Goal: Information Seeking & Learning: Find specific fact

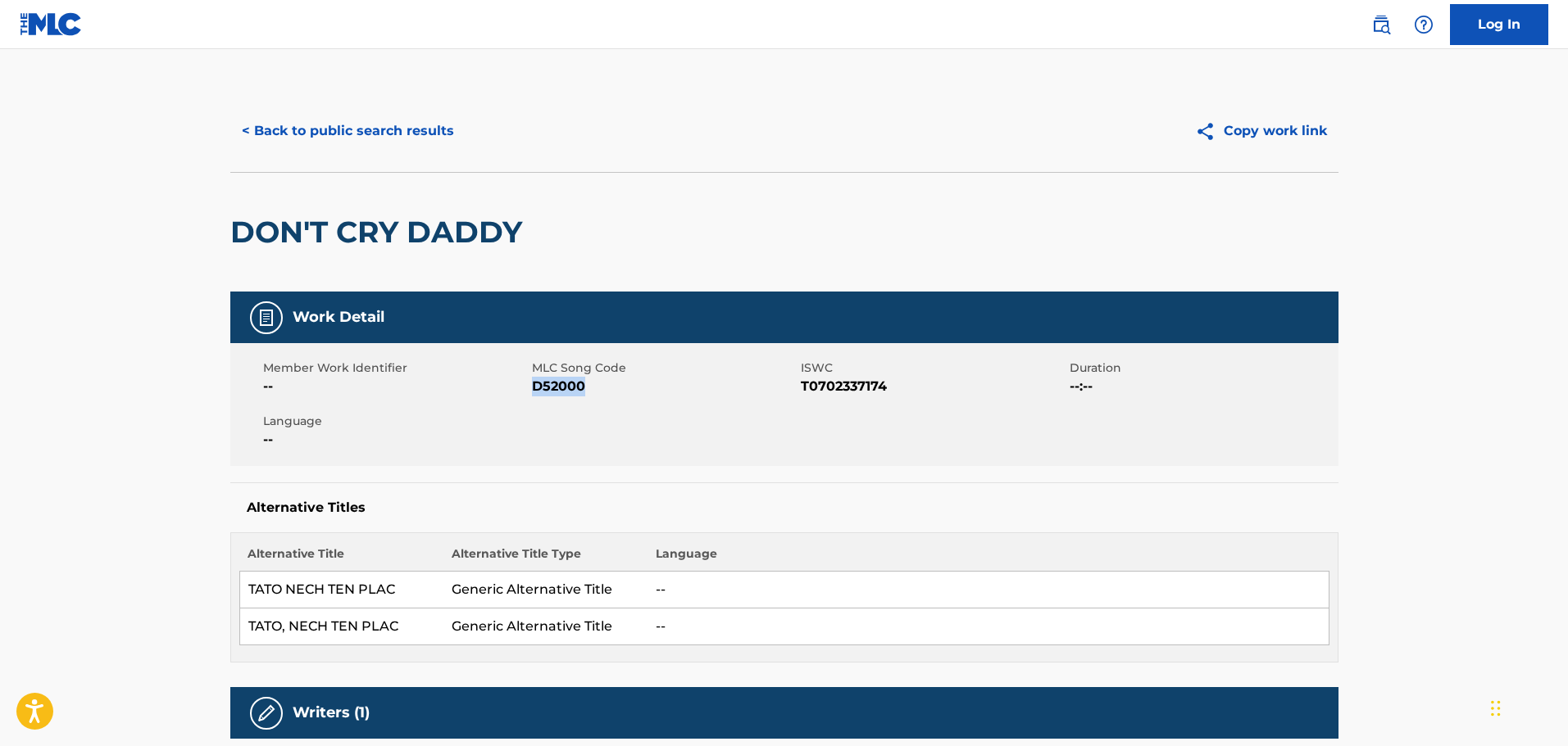
click at [400, 128] on button "< Back to public search results" at bounding box center [348, 130] width 236 height 41
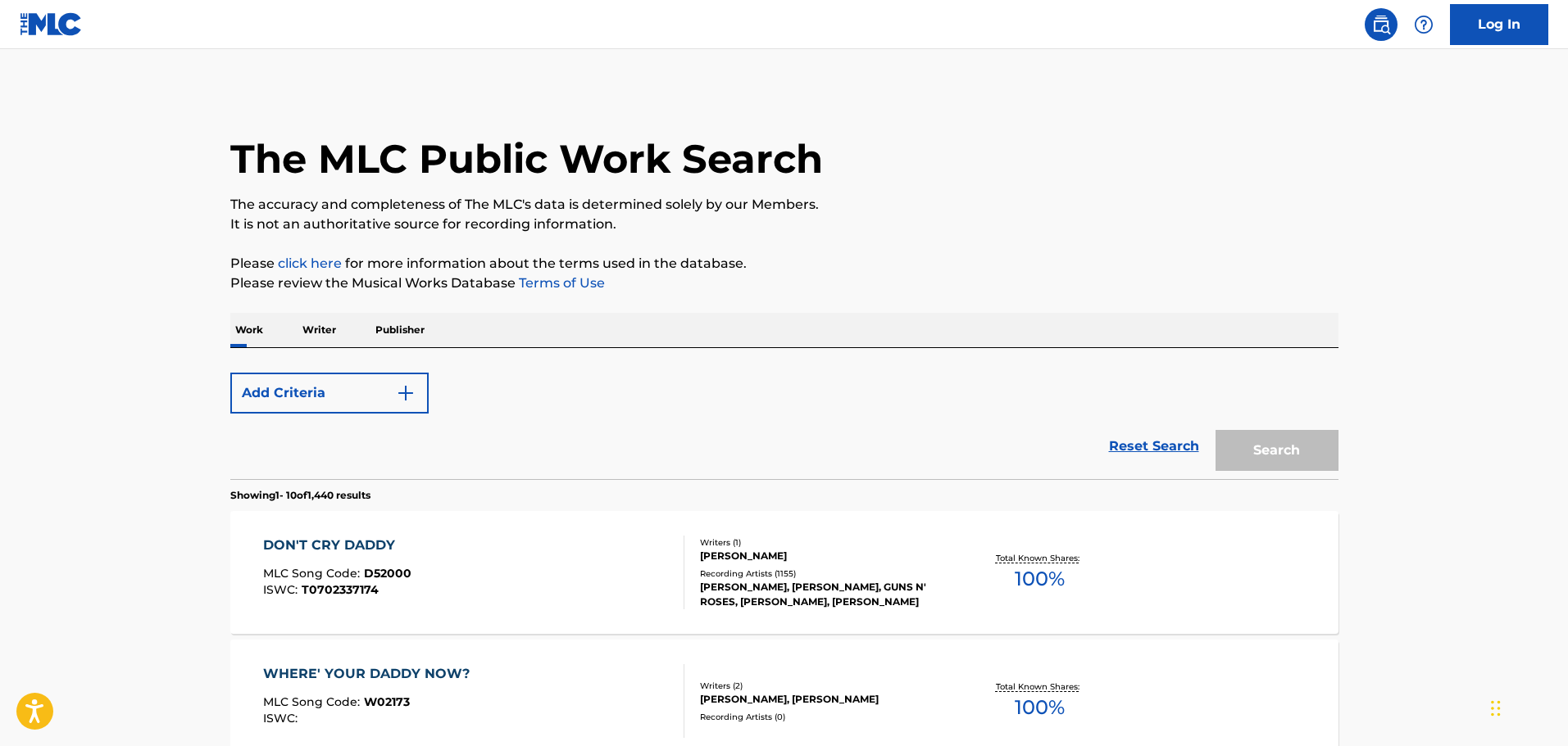
scroll to position [245, 0]
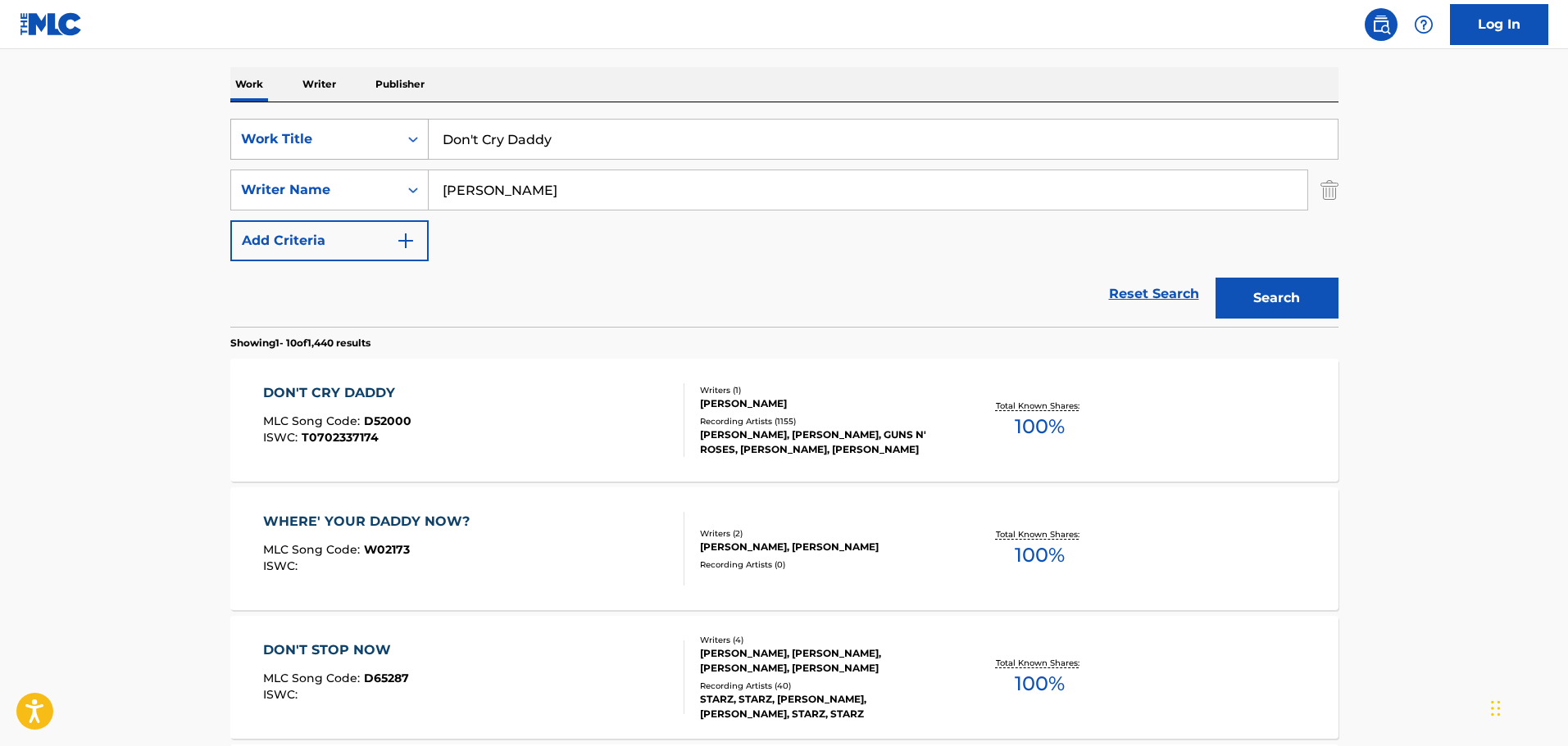
drag, startPoint x: 545, startPoint y: 130, endPoint x: 364, endPoint y: 131, distance: 181.0
click at [364, 131] on div "SearchWithCriteria91394858-a3a3-44a5-8e77-98909d44ce53 Work Title Don't Cry Dad…" at bounding box center [784, 139] width 1108 height 41
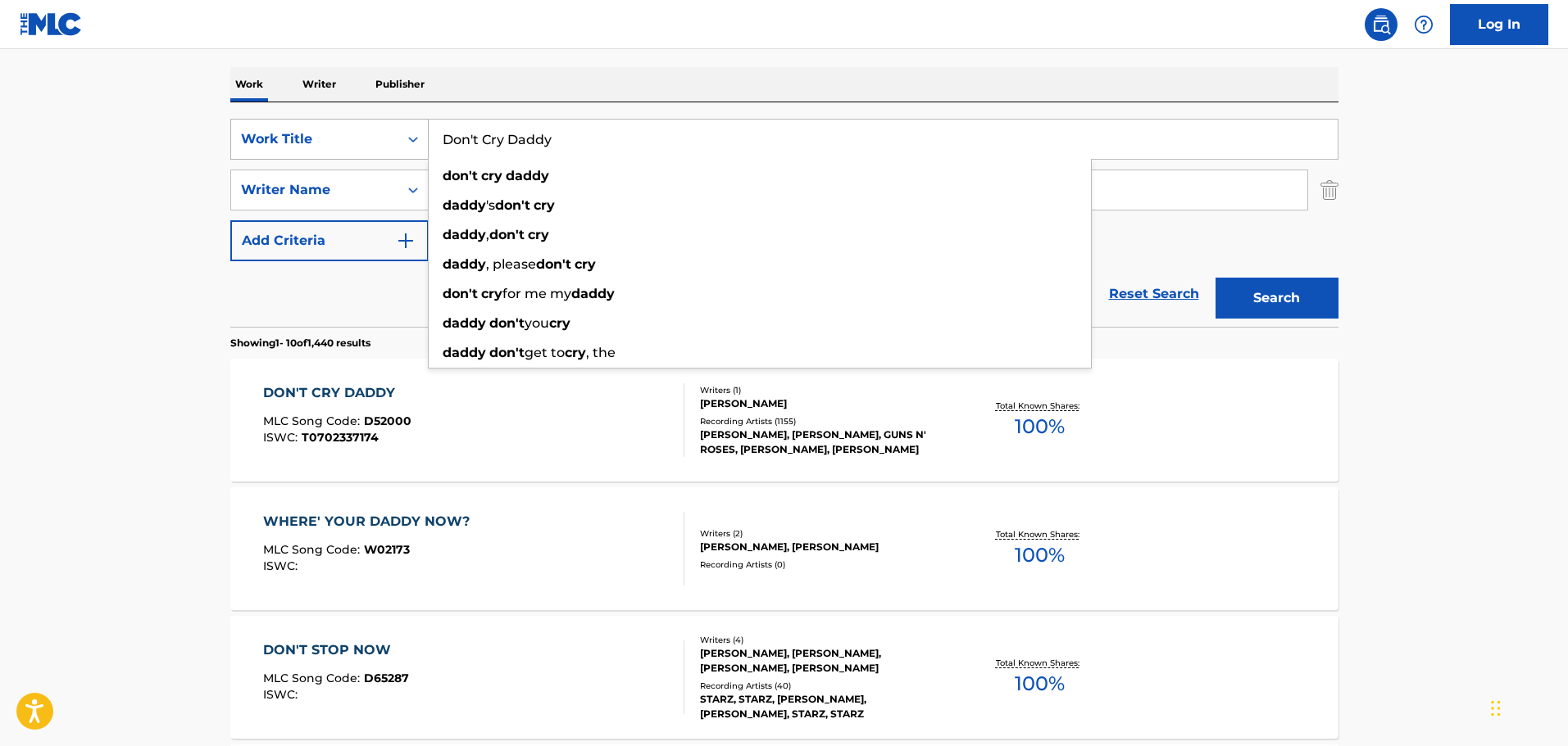
paste input "A Handful Of Stars"
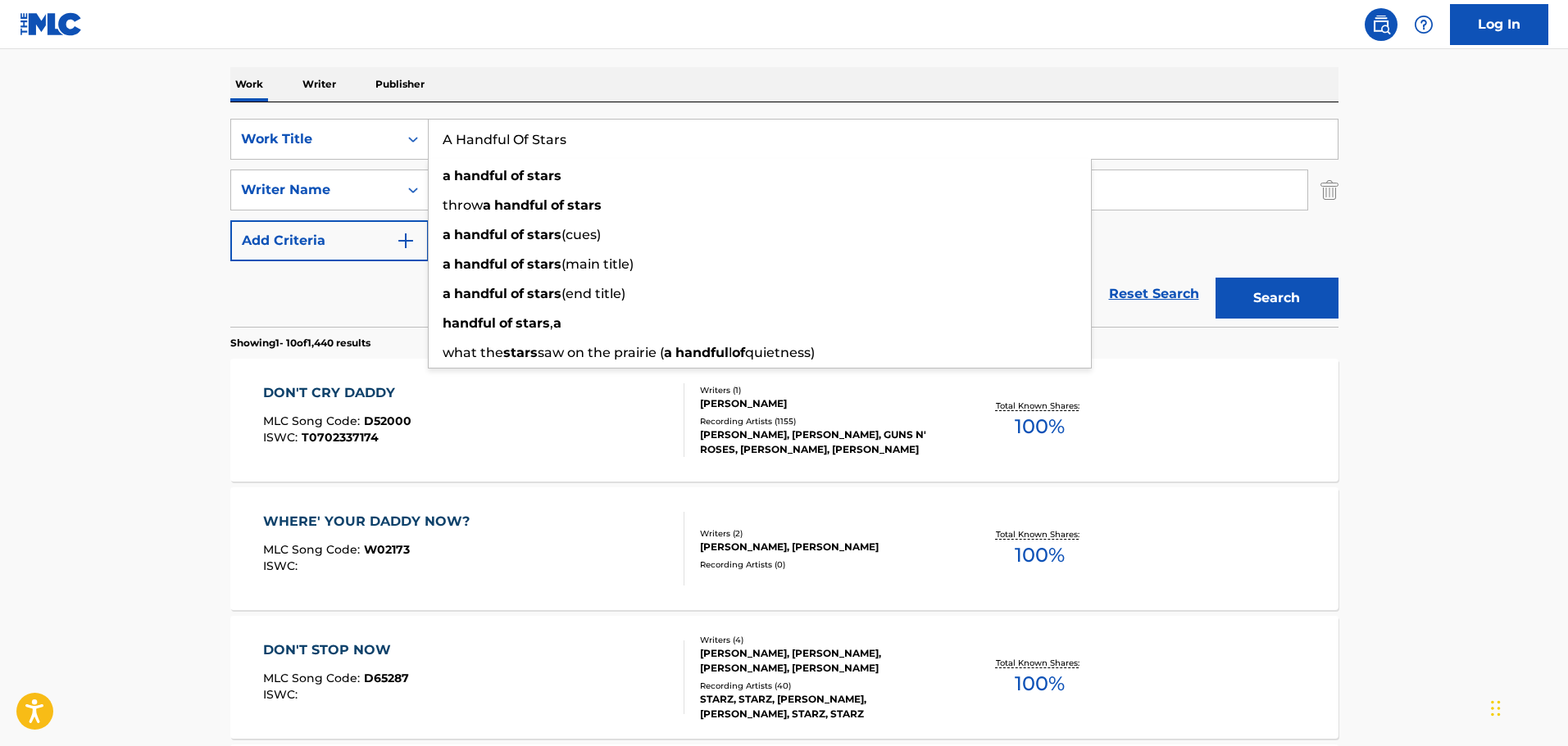
type input "A Handful Of Stars"
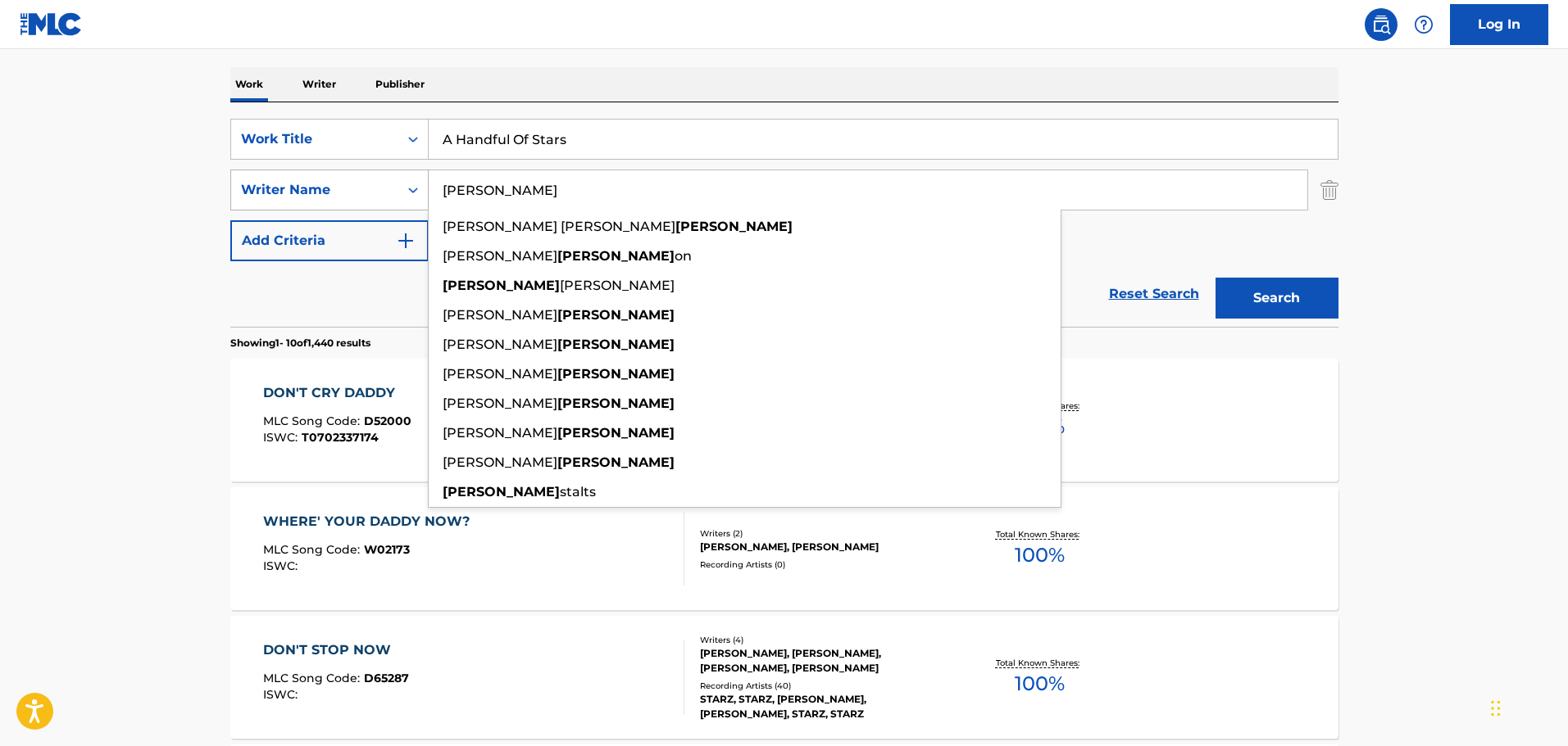
drag, startPoint x: 499, startPoint y: 199, endPoint x: 357, endPoint y: 196, distance: 142.0
click at [357, 196] on div "SearchWithCriteria71a5e21a-0f95-4258-a57e-73b793d27702 Writer Name davis glento…" at bounding box center [784, 189] width 1108 height 41
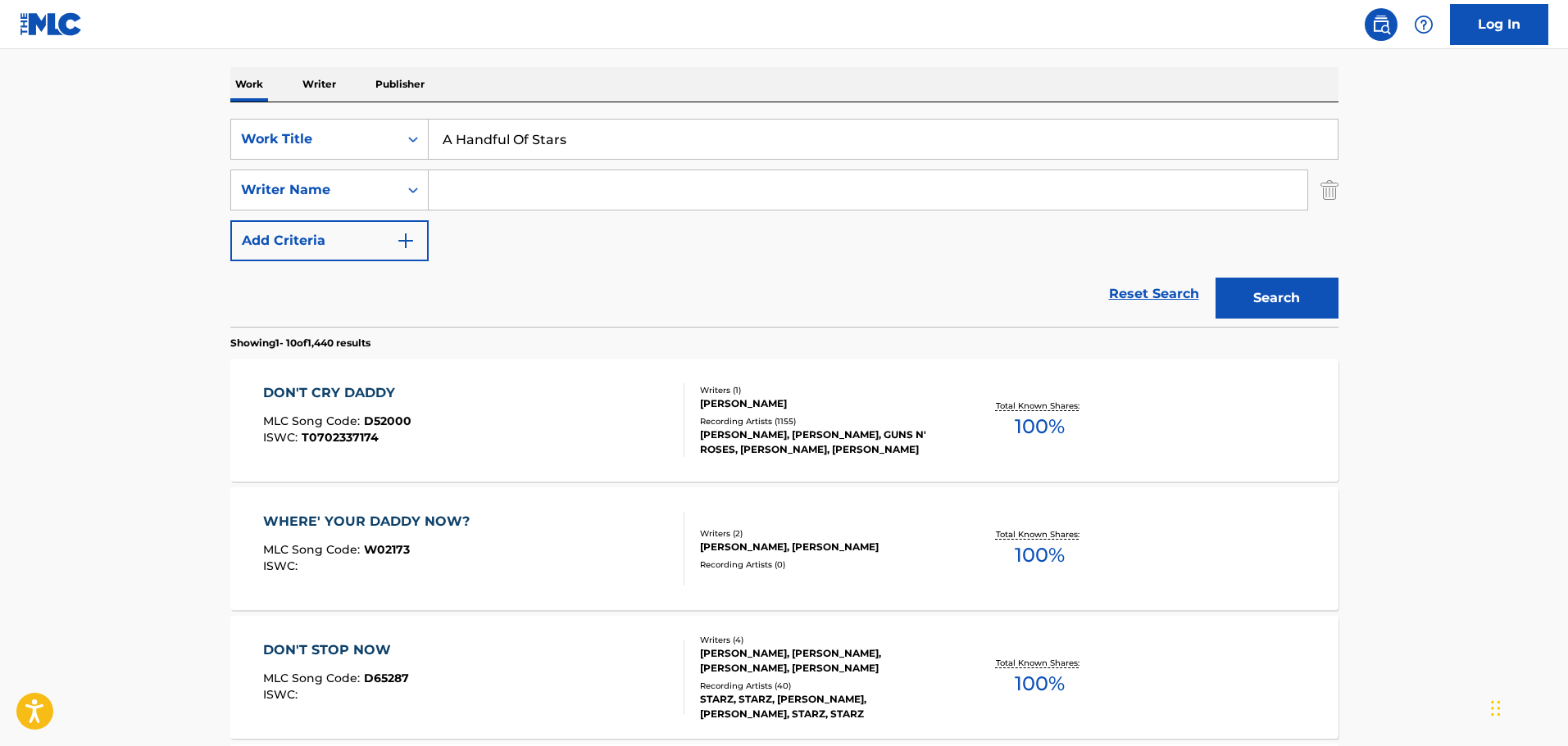
click at [1286, 295] on button "Search" at bounding box center [1277, 298] width 123 height 41
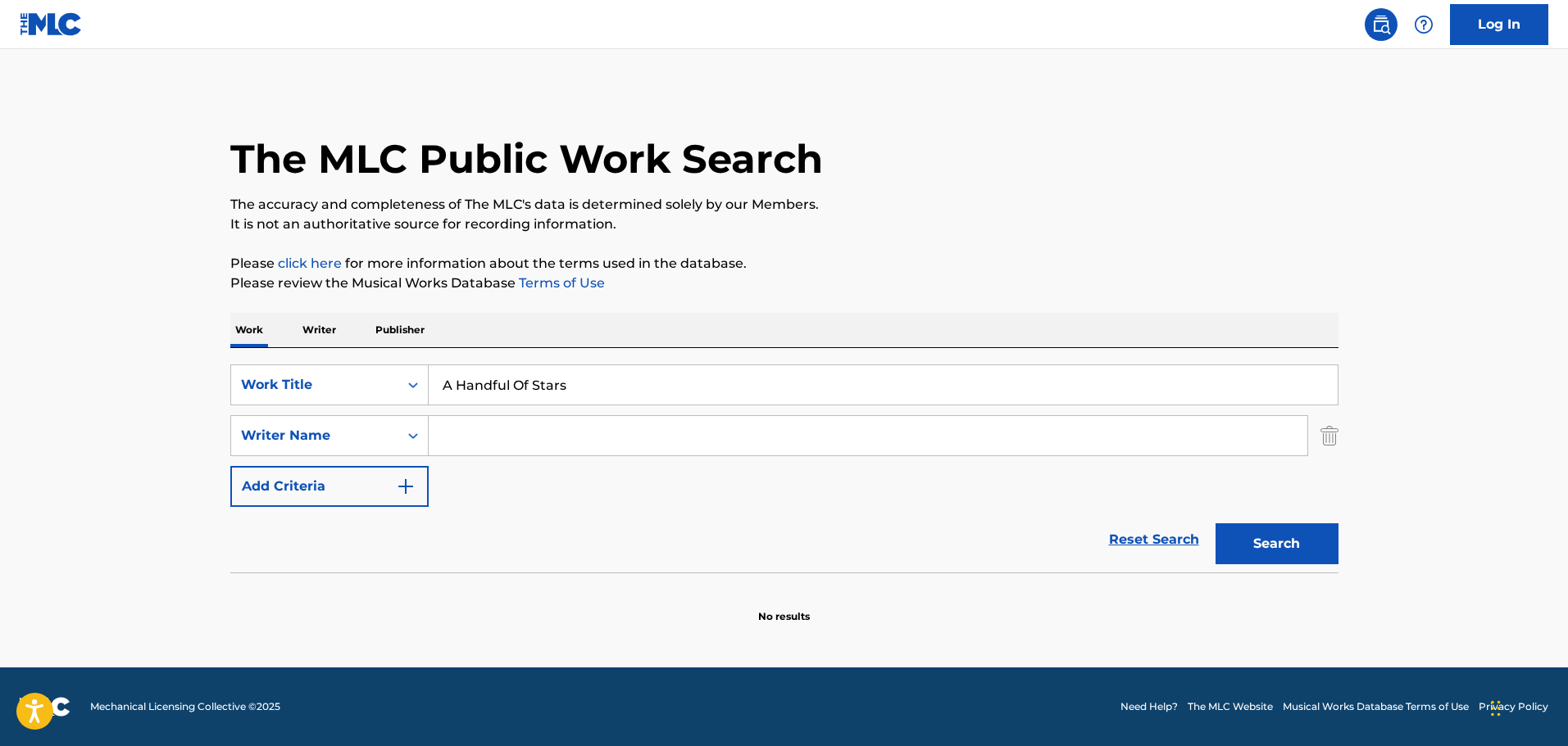
scroll to position [0, 0]
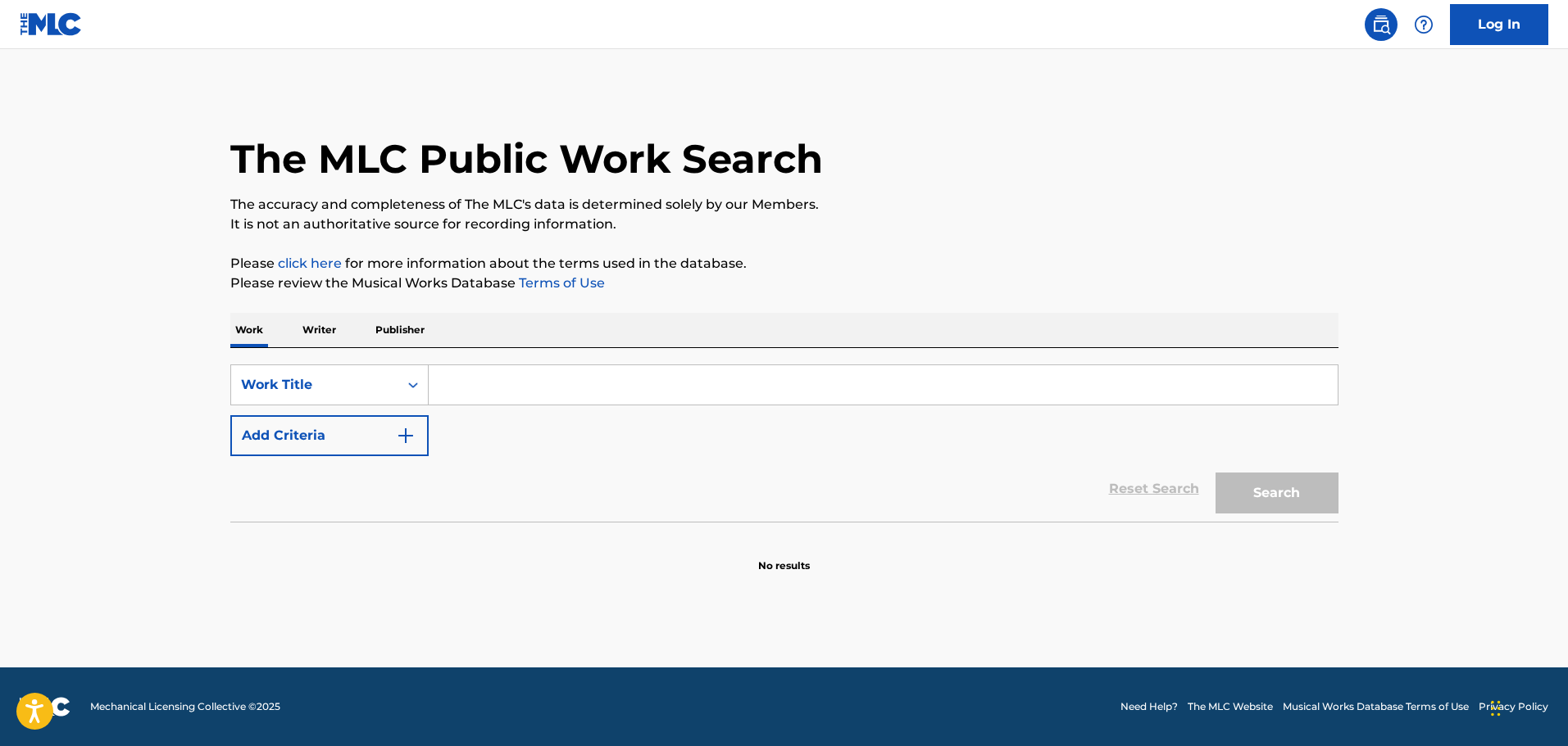
click at [439, 385] on input "Search Form" at bounding box center [882, 384] width 909 height 39
paste input "A Handful Of Stars"
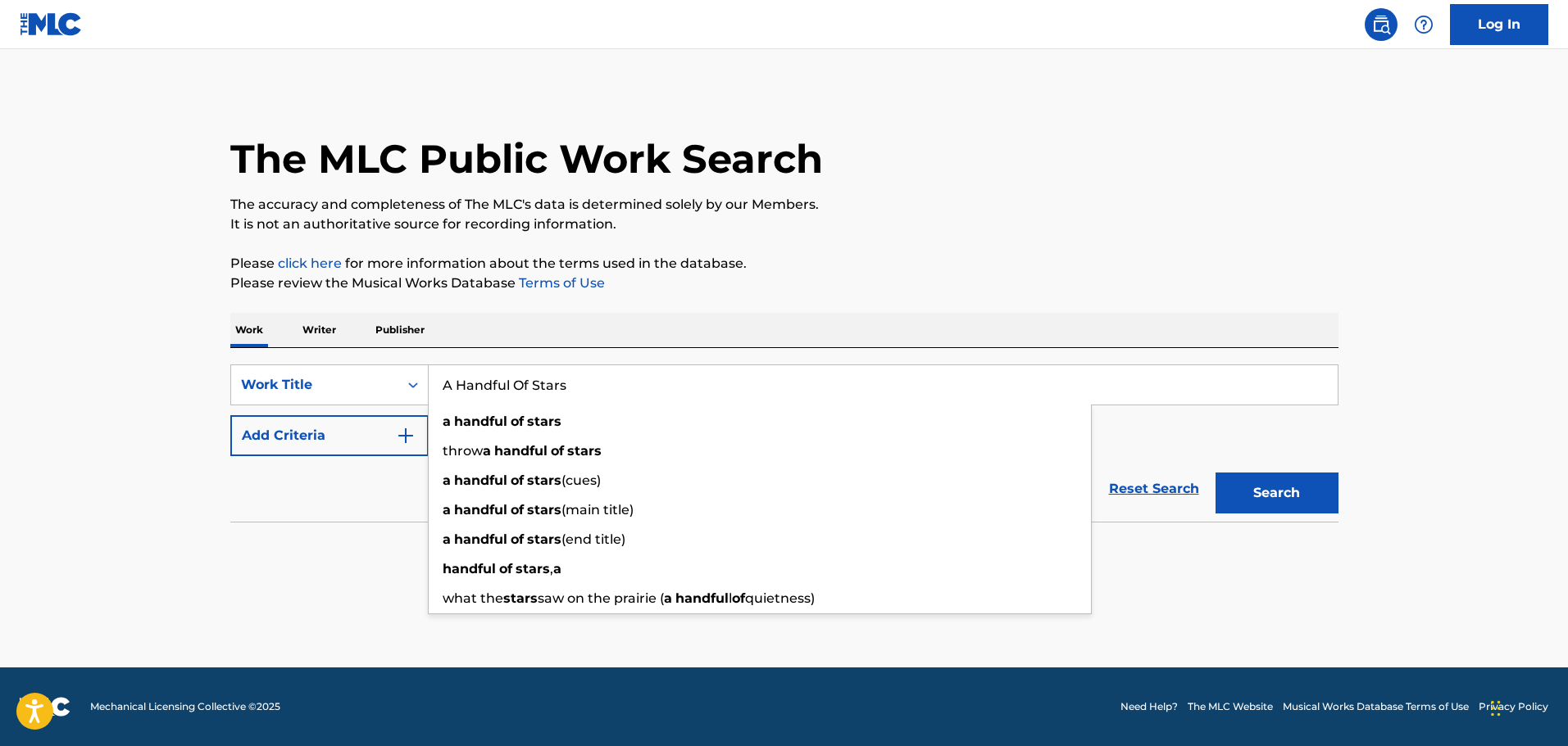
type input "A Handful Of Stars"
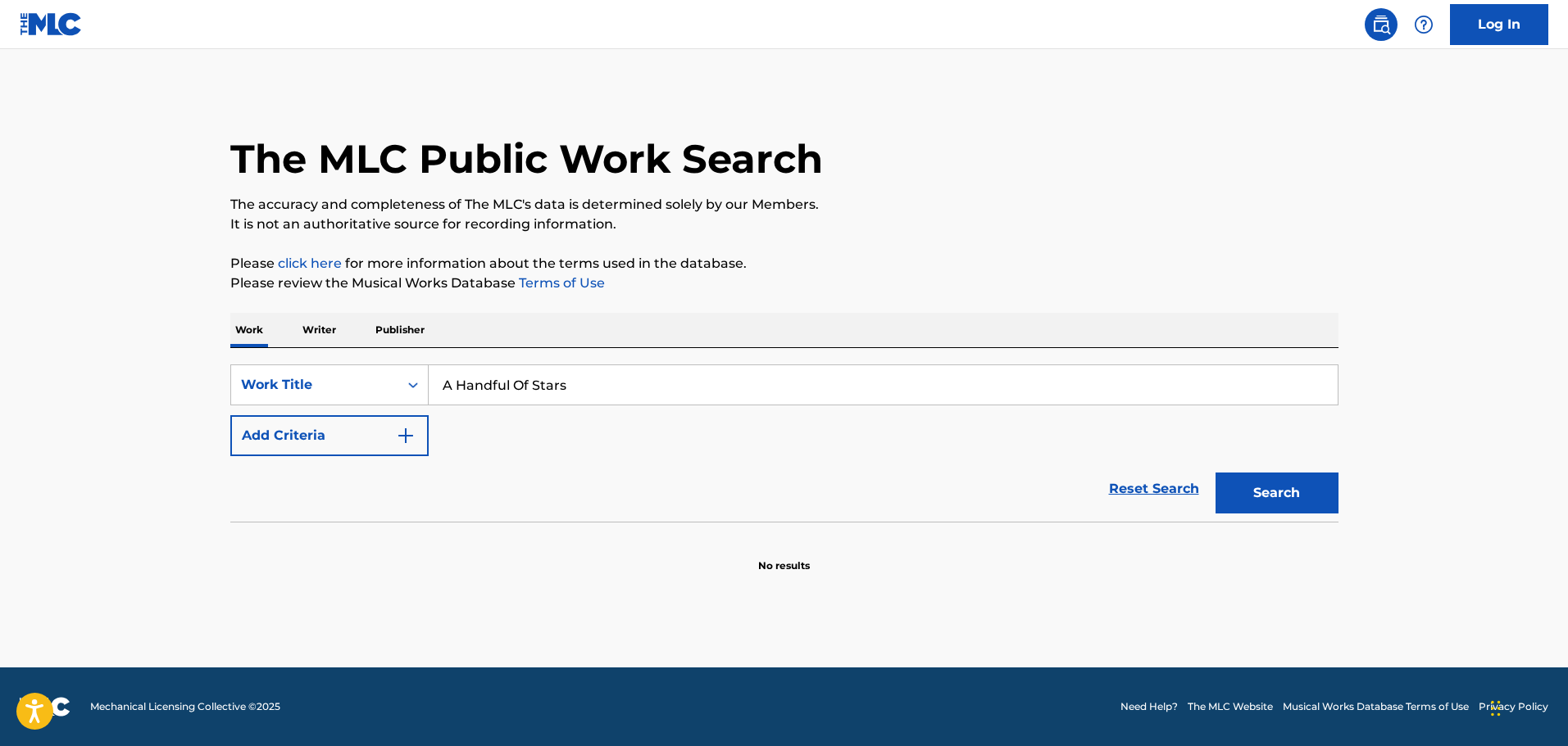
click at [1273, 496] on button "Search" at bounding box center [1277, 493] width 123 height 41
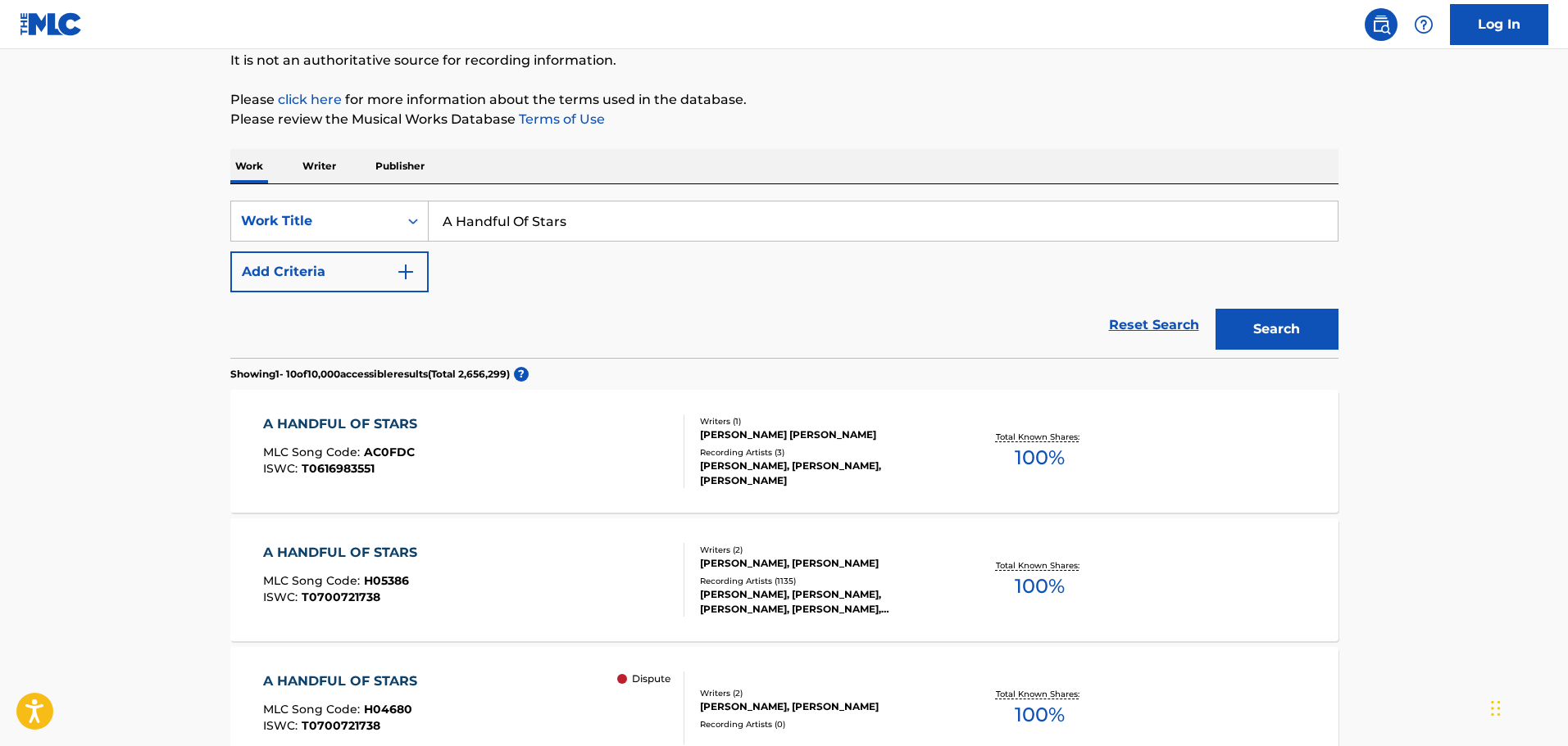
scroll to position [245, 0]
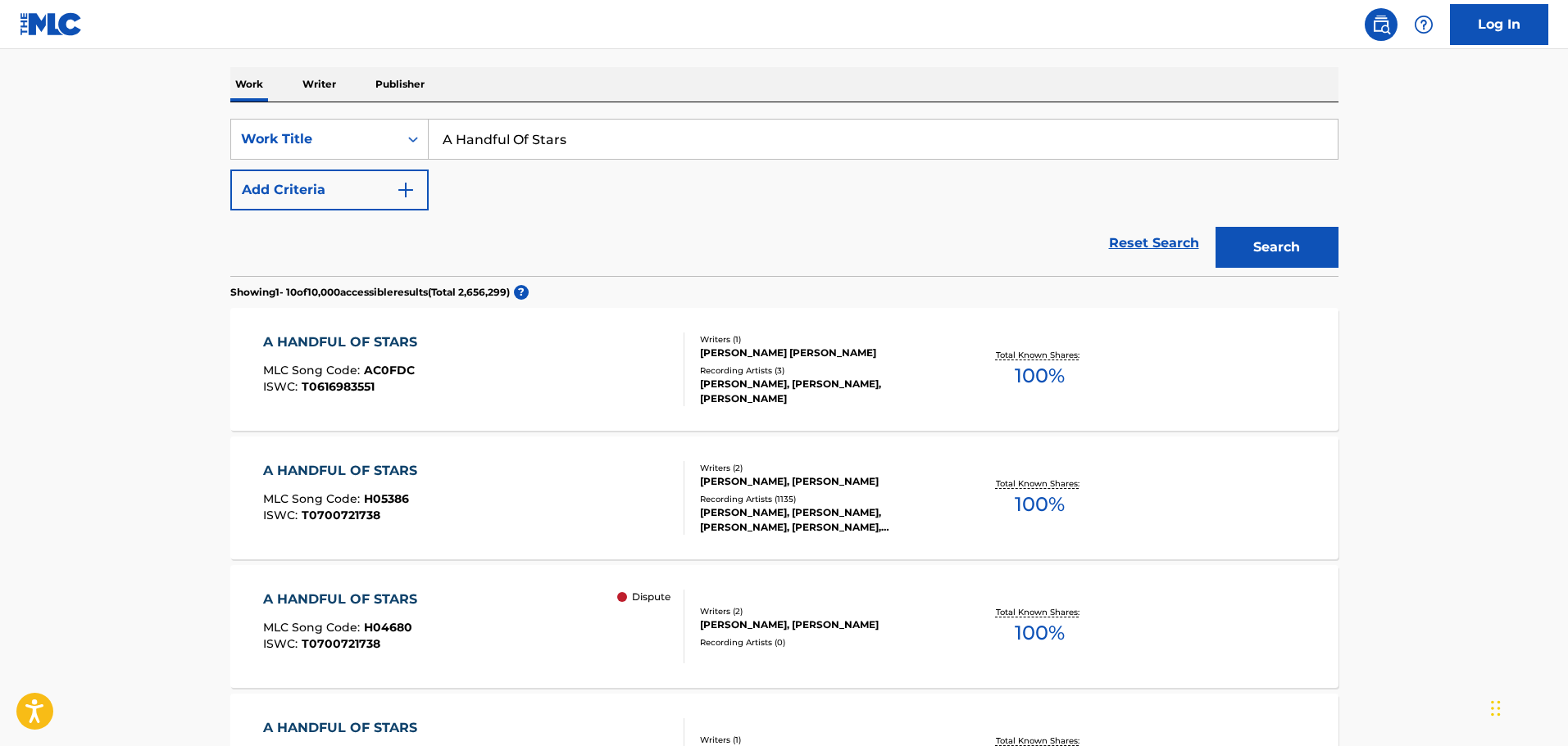
click at [819, 492] on div "Writers ( 2 ) [PERSON_NAME], [PERSON_NAME] Recording Artists ( 1135 ) [PERSON_N…" at bounding box center [815, 498] width 263 height 73
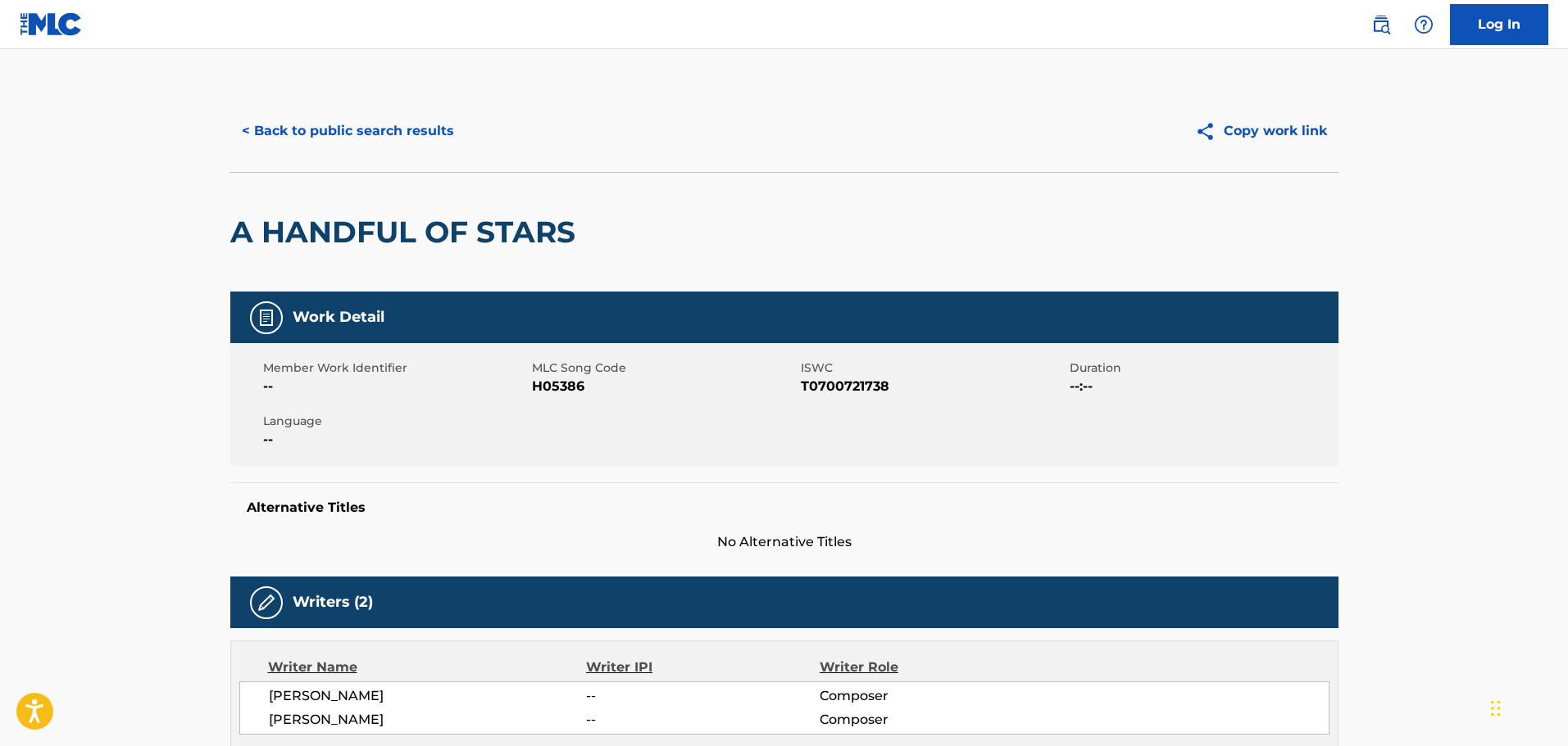
click at [380, 124] on button "< Back to public search results" at bounding box center [348, 130] width 236 height 41
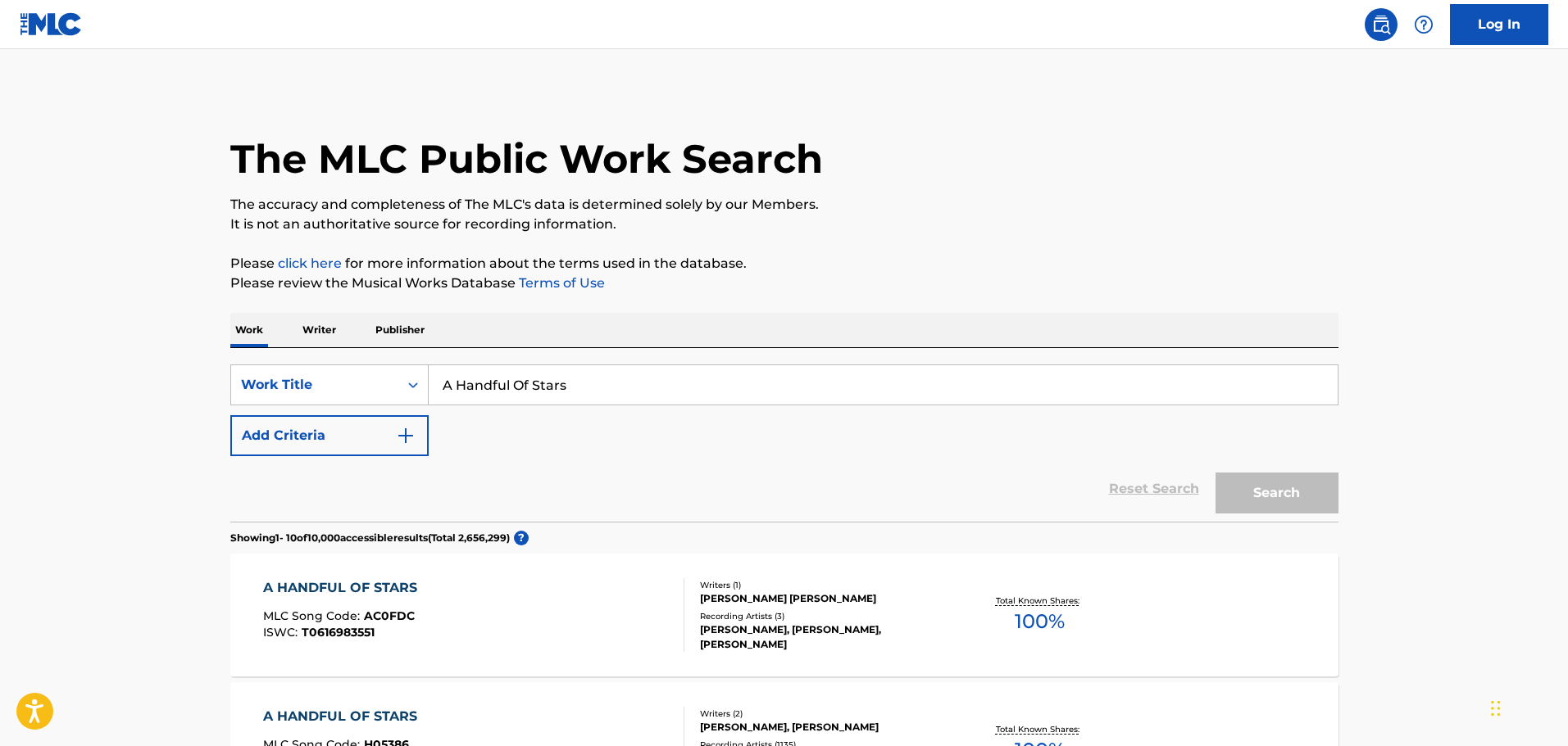
scroll to position [245, 0]
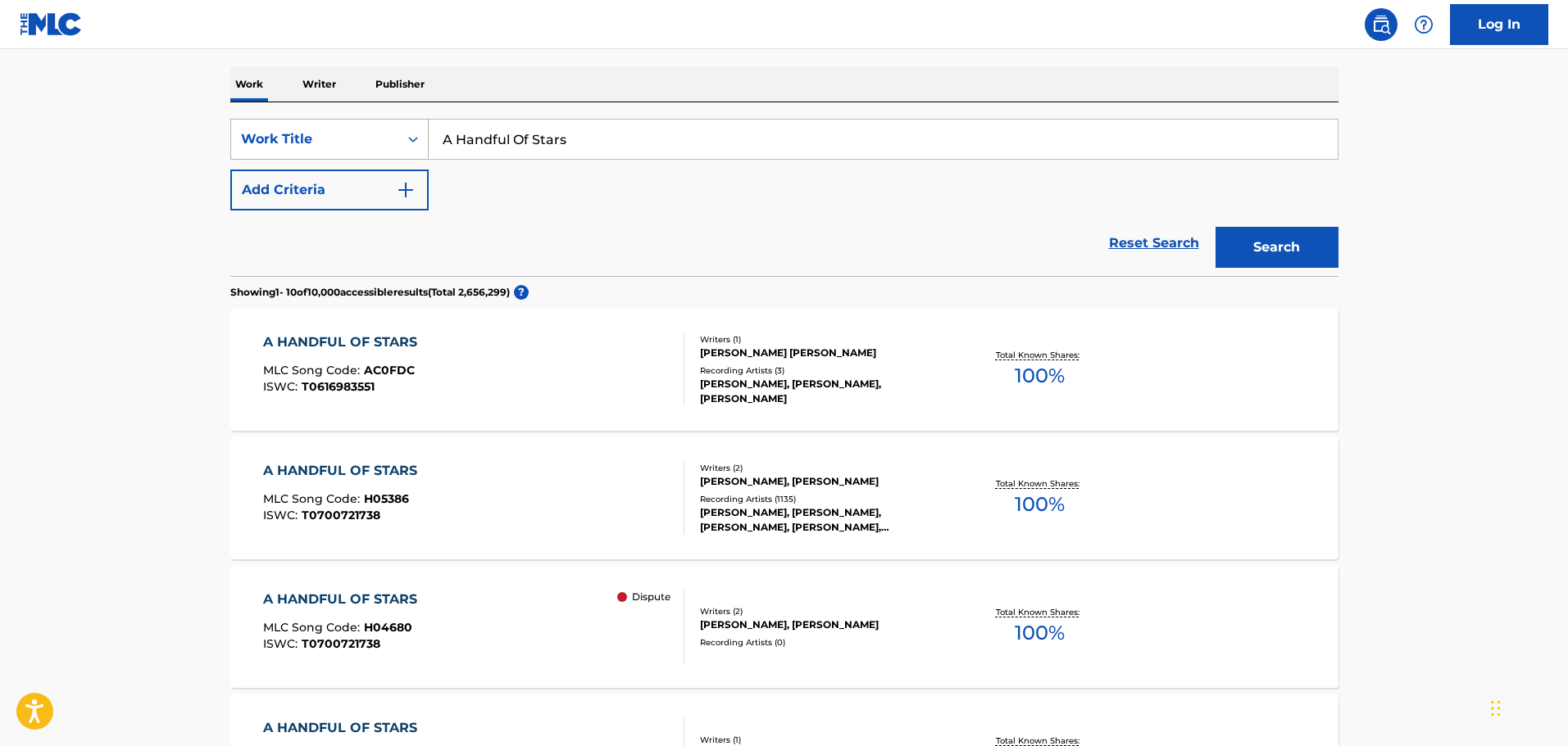
drag, startPoint x: 592, startPoint y: 139, endPoint x: 318, endPoint y: 141, distance: 274.0
click at [318, 141] on div "SearchWithCriteria4a8af7e3-0272-4321-b587-aa459cc04750 Work Title A Handful Of …" at bounding box center [784, 139] width 1108 height 41
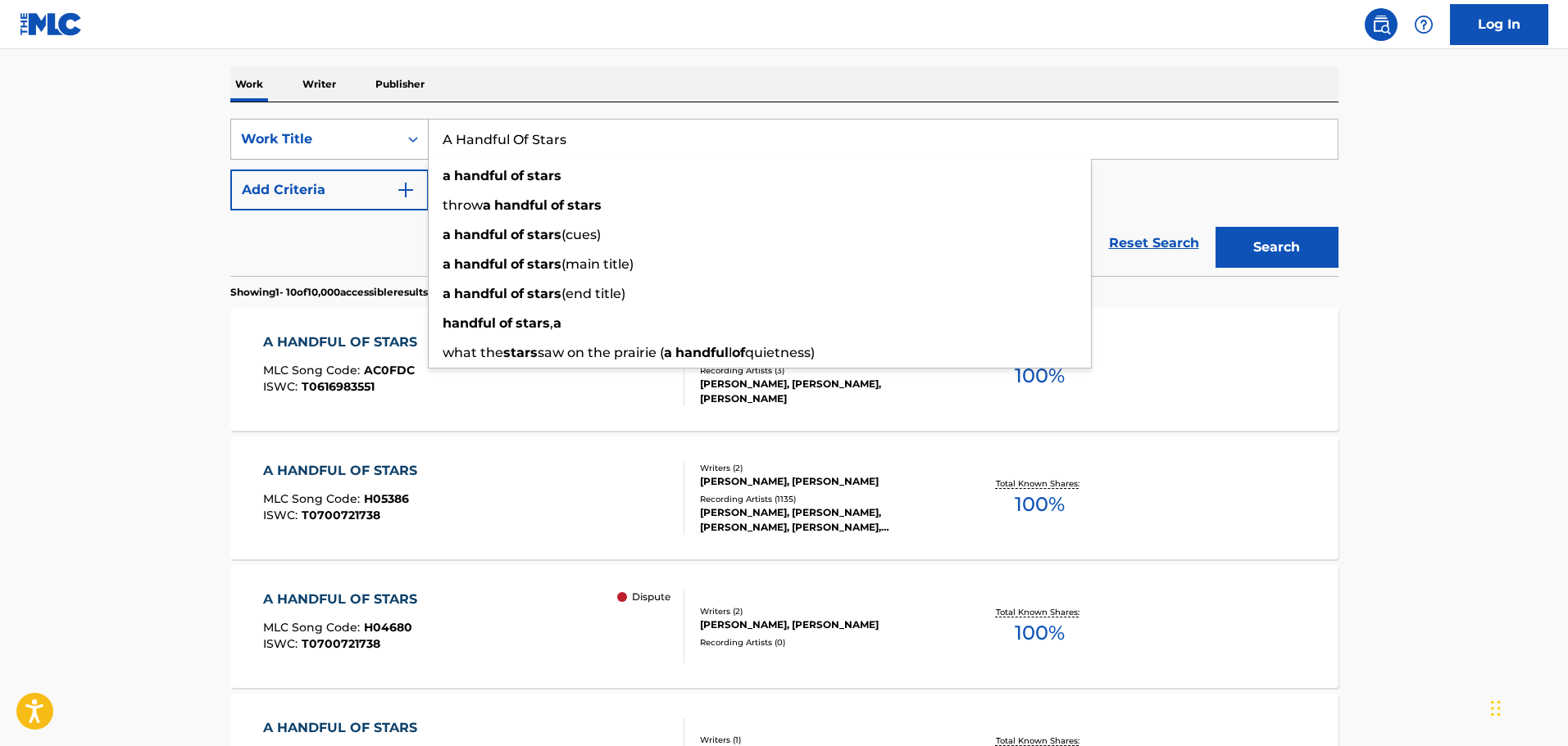
paste input "You And I"
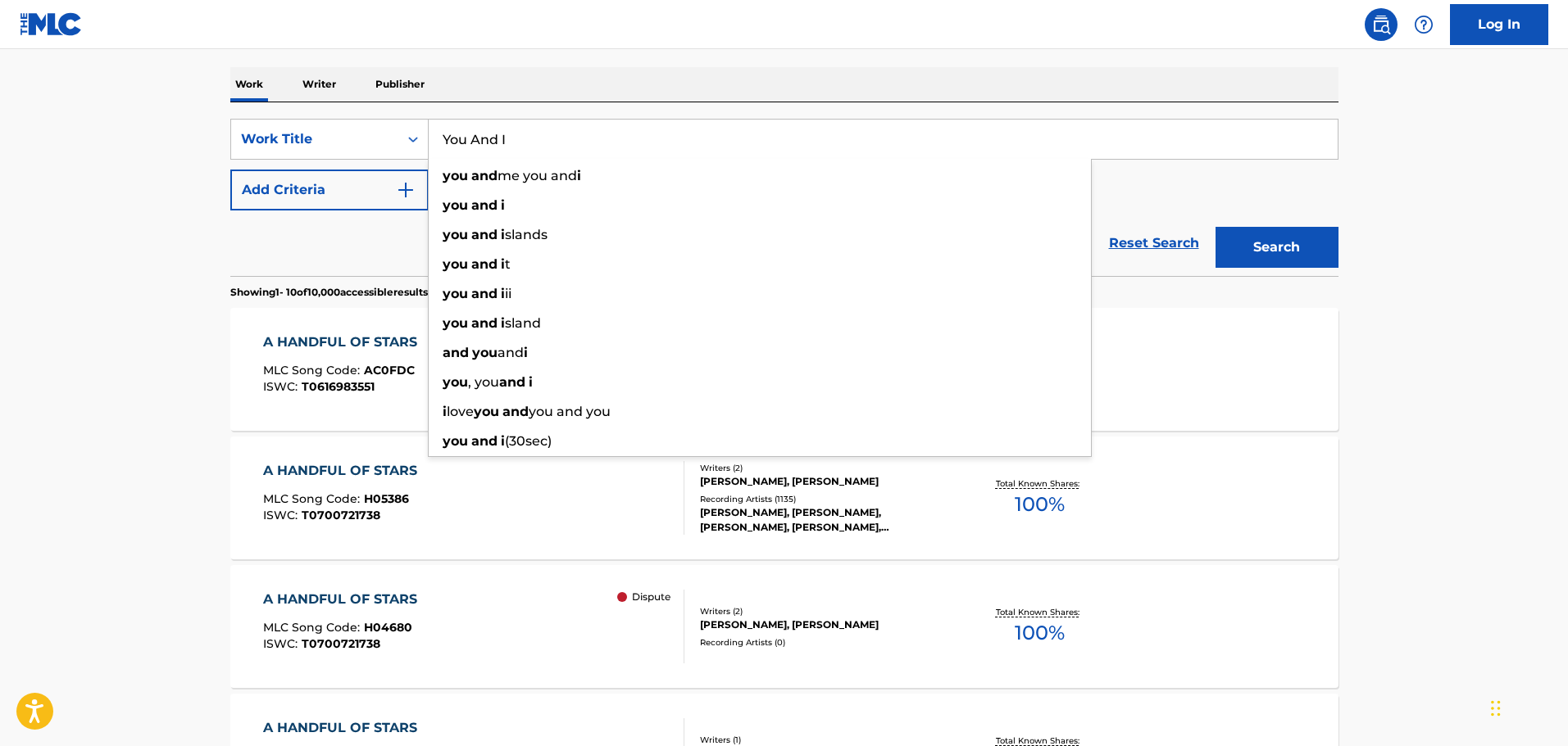
type input "You And I"
drag, startPoint x: 91, startPoint y: 156, endPoint x: 116, endPoint y: 164, distance: 26.2
click at [91, 156] on main "The MLC Public Work Search The accuracy and completeness of The MLC's data is d…" at bounding box center [784, 741] width 1568 height 1877
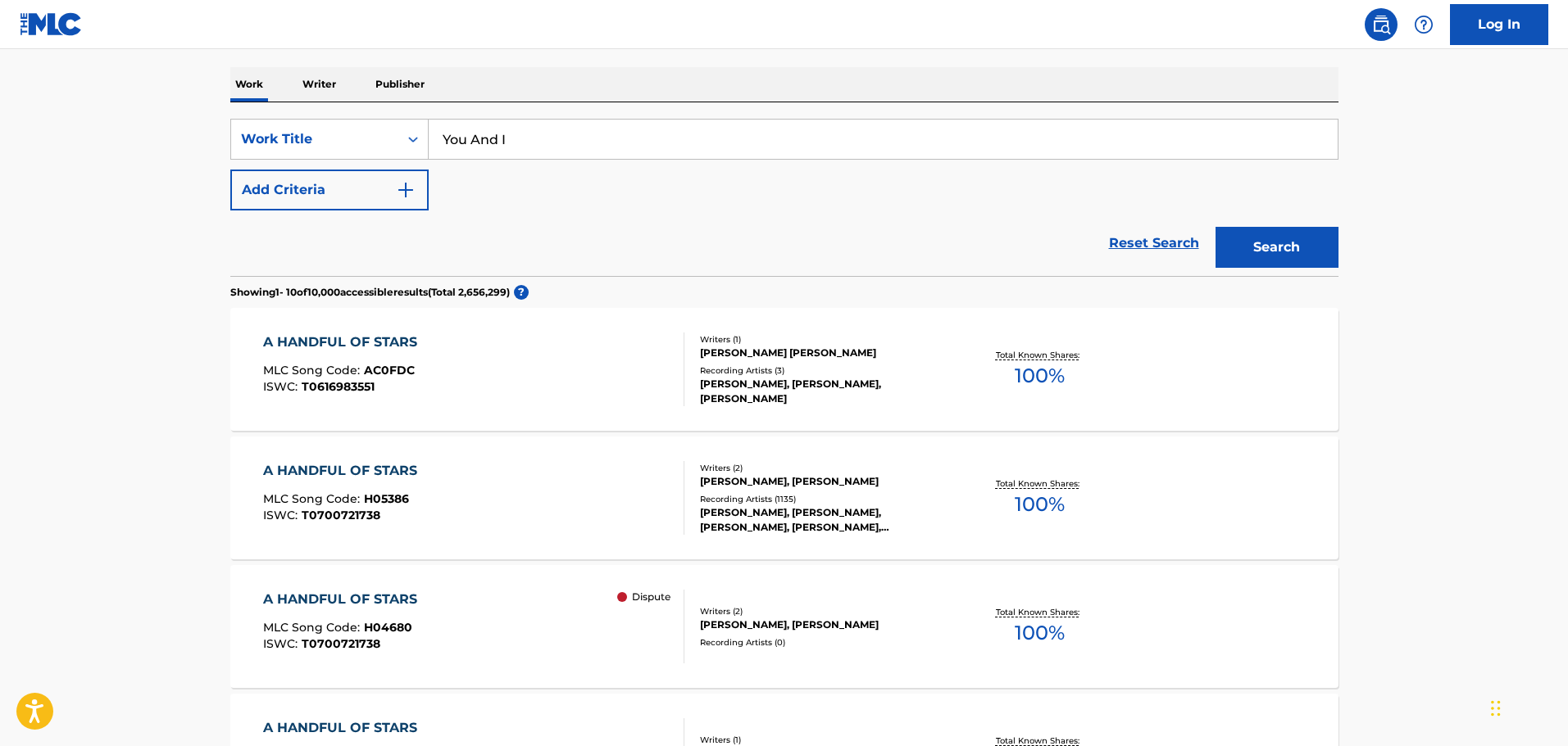
click at [355, 190] on button "Add Criteria" at bounding box center [329, 189] width 198 height 41
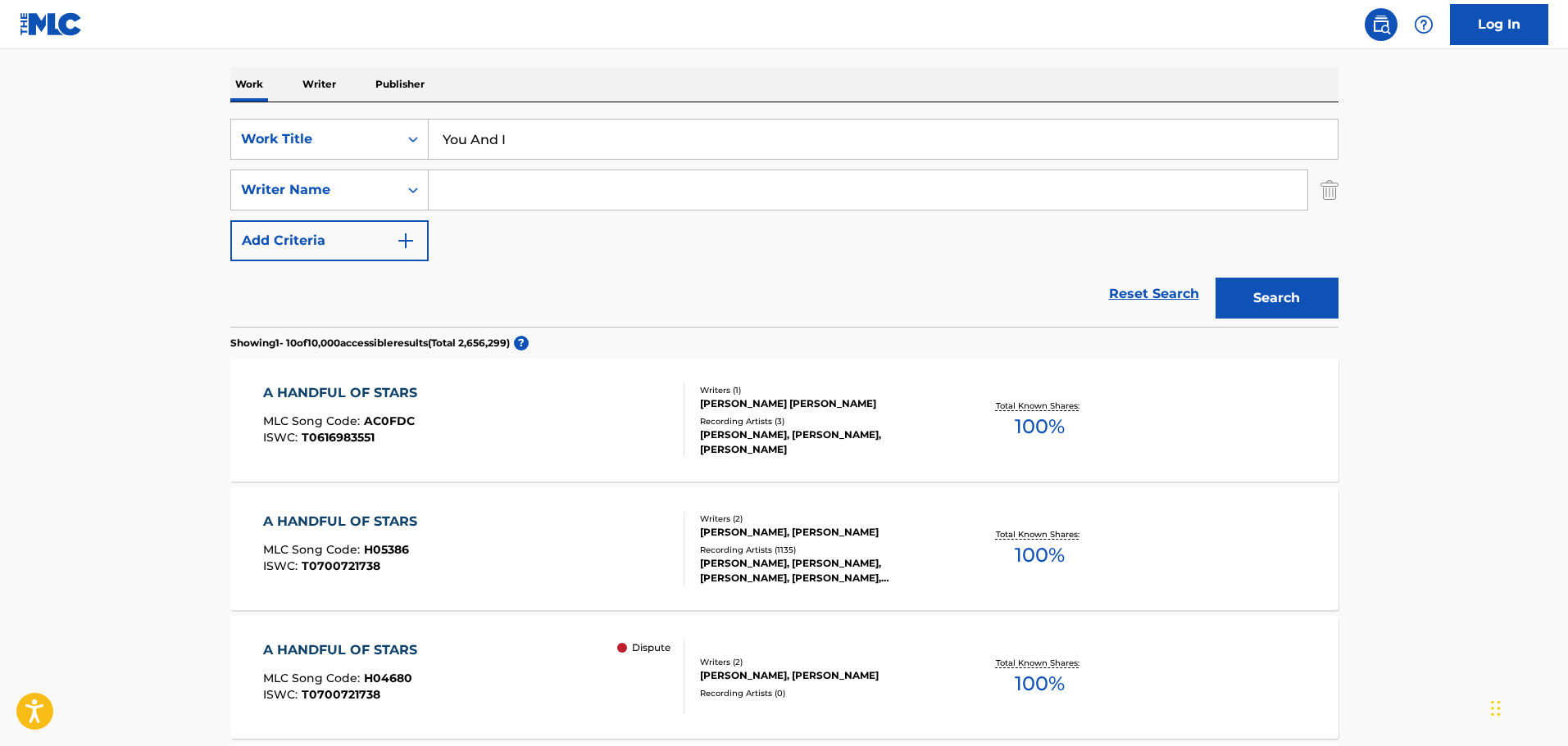
click at [505, 190] on input "Search Form" at bounding box center [868, 189] width 879 height 39
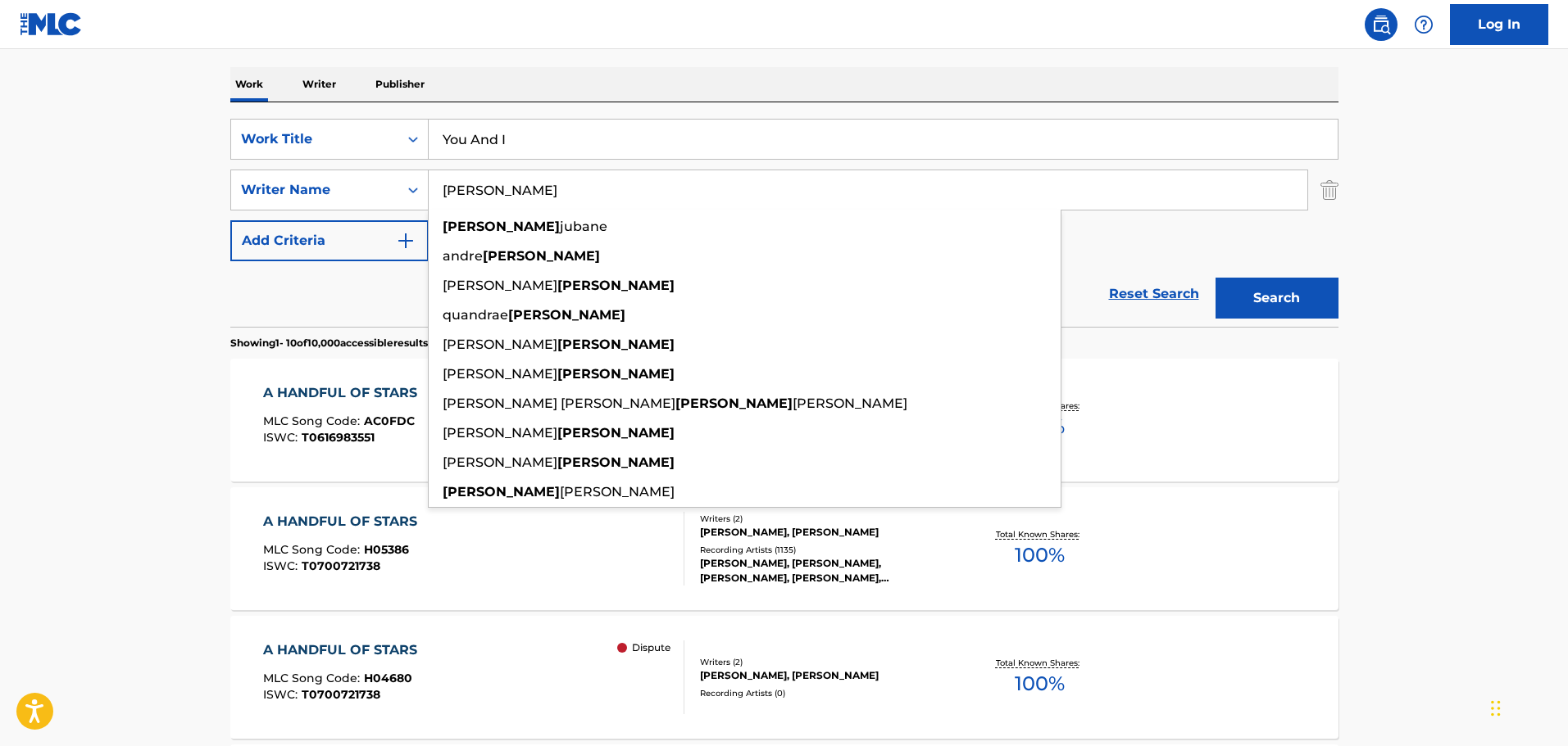
click at [1216, 278] on button "Search" at bounding box center [1277, 298] width 123 height 41
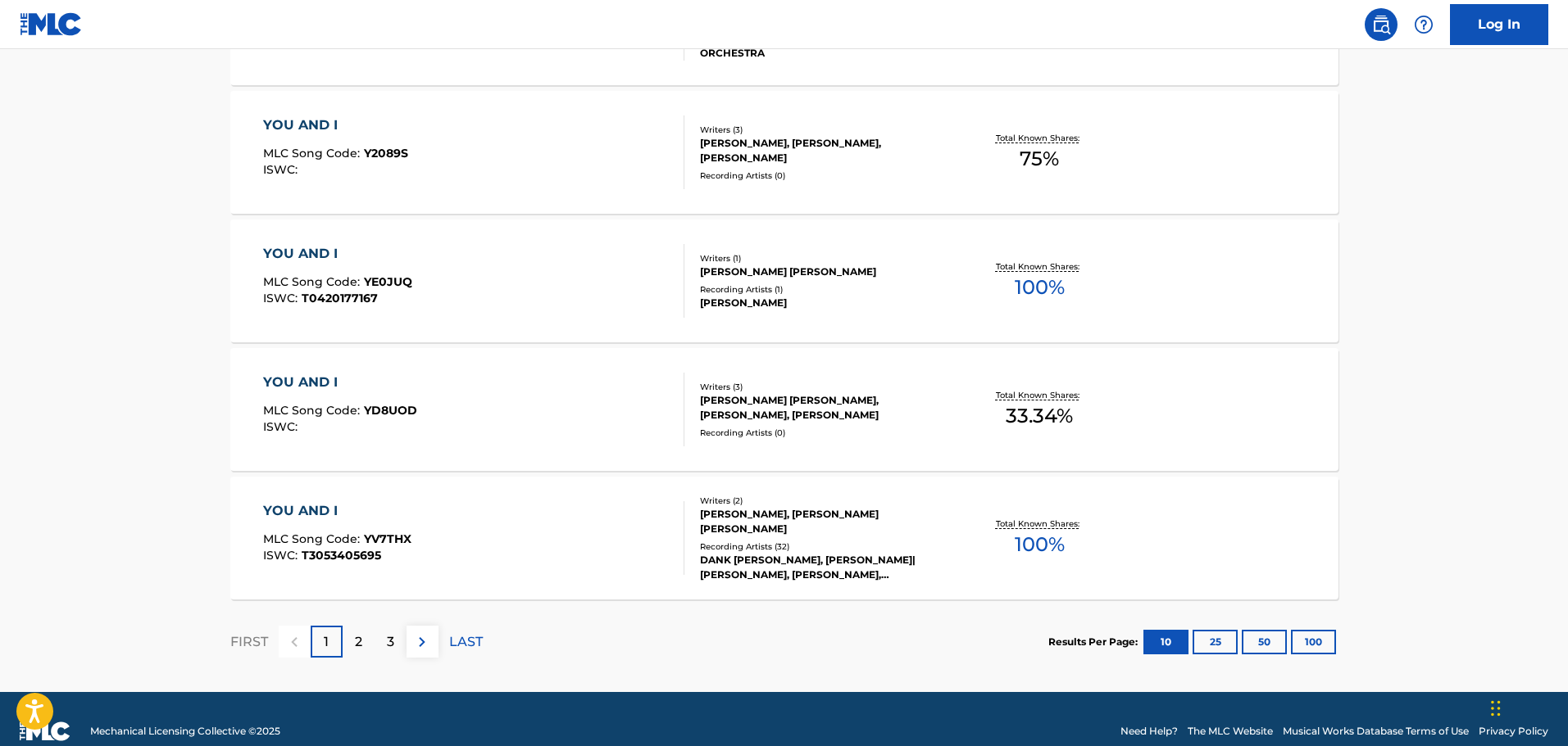
scroll to position [1310, 0]
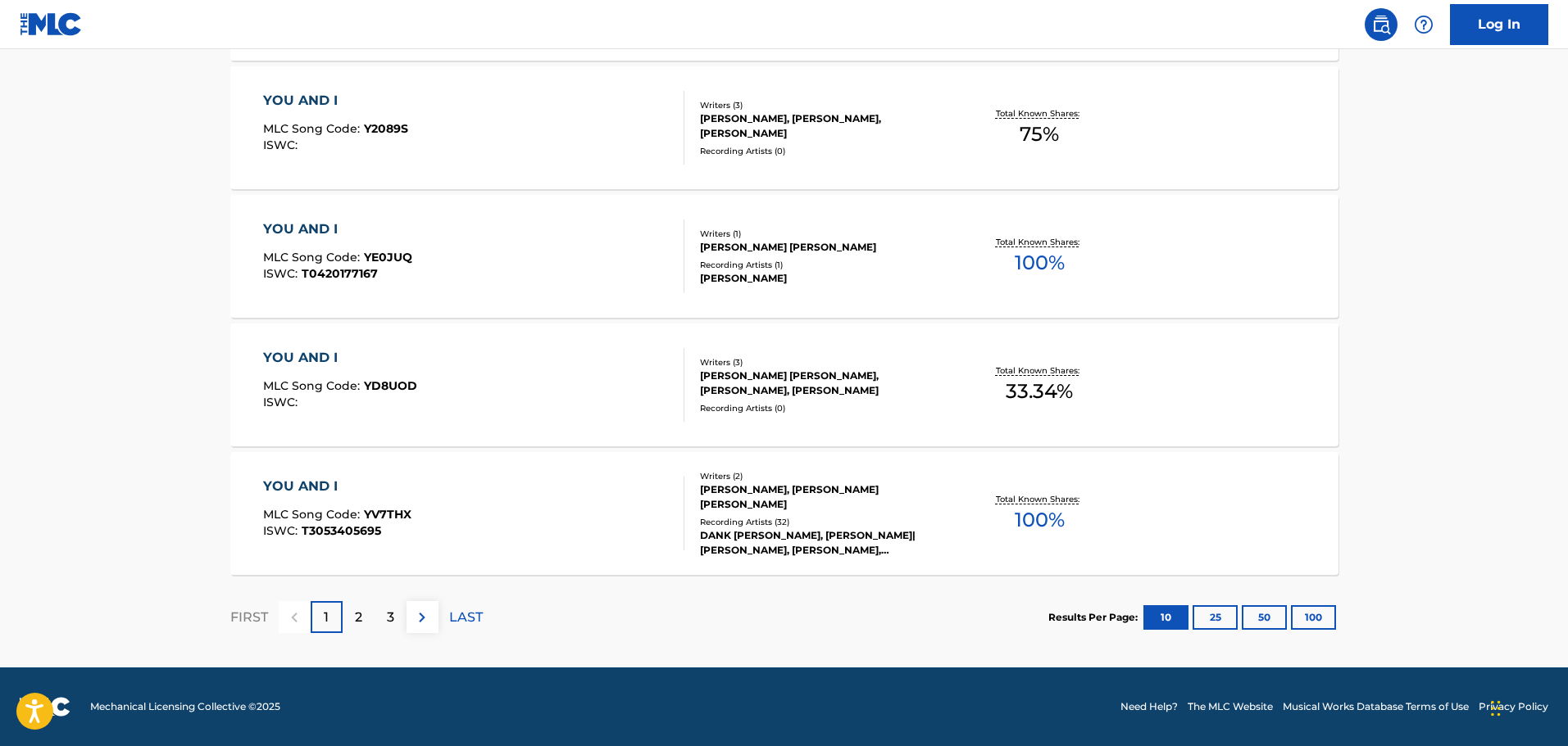
click at [357, 607] on p "2" at bounding box center [359, 617] width 7 height 20
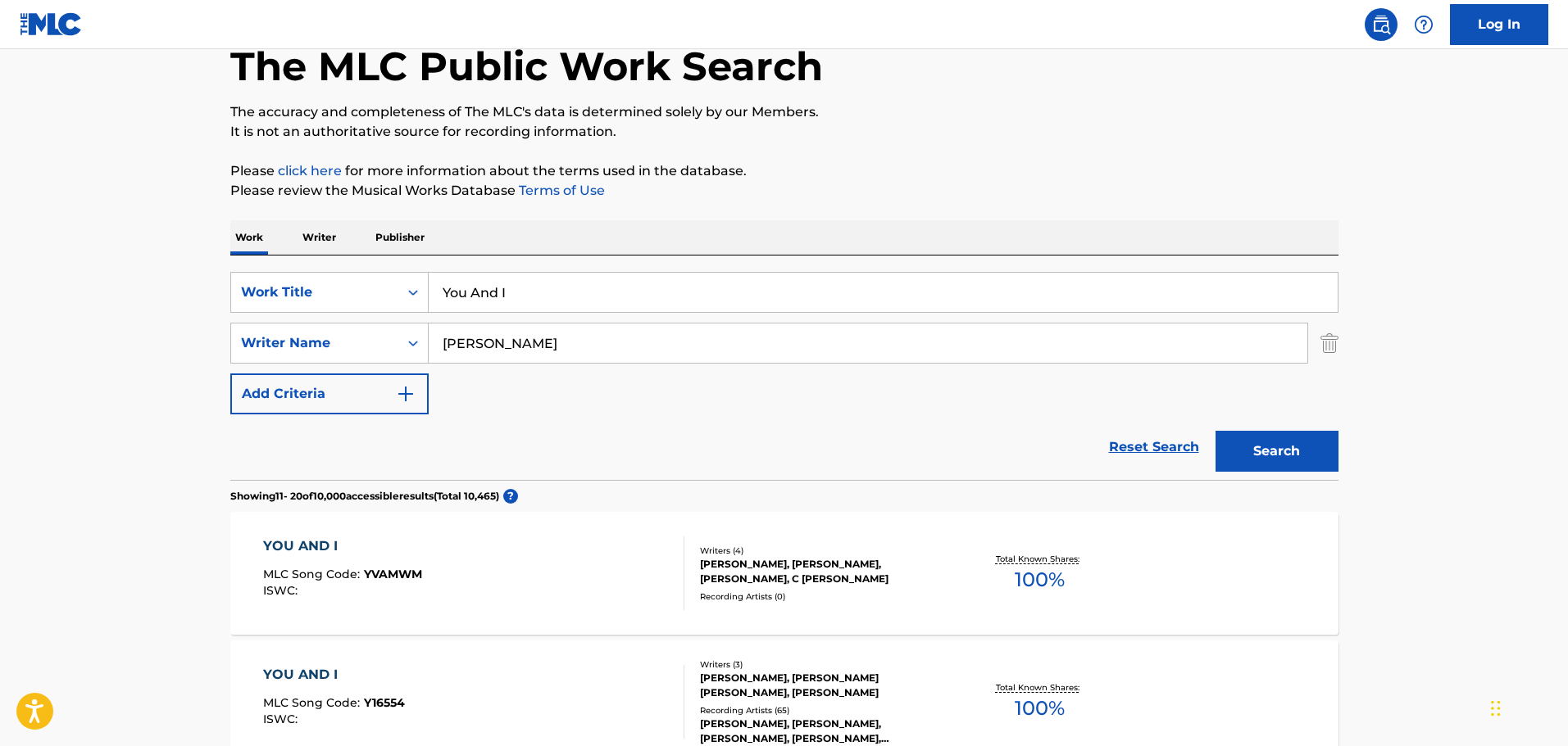
scroll to position [81, 0]
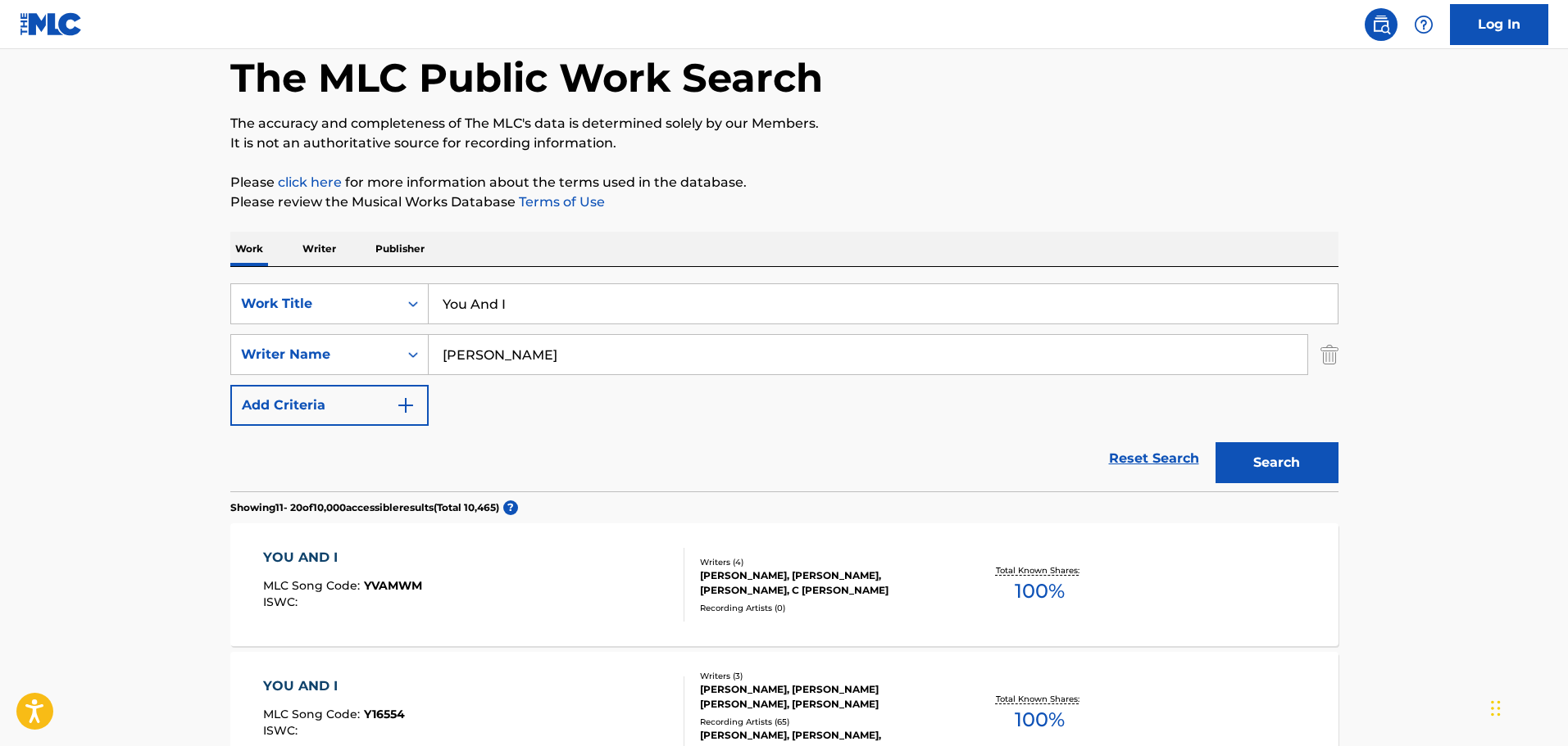
click at [440, 353] on input "[PERSON_NAME]" at bounding box center [868, 354] width 879 height 39
click at [563, 396] on strong "[PERSON_NAME]" at bounding box center [620, 390] width 117 height 15
click at [1294, 453] on button "Search" at bounding box center [1277, 463] width 123 height 41
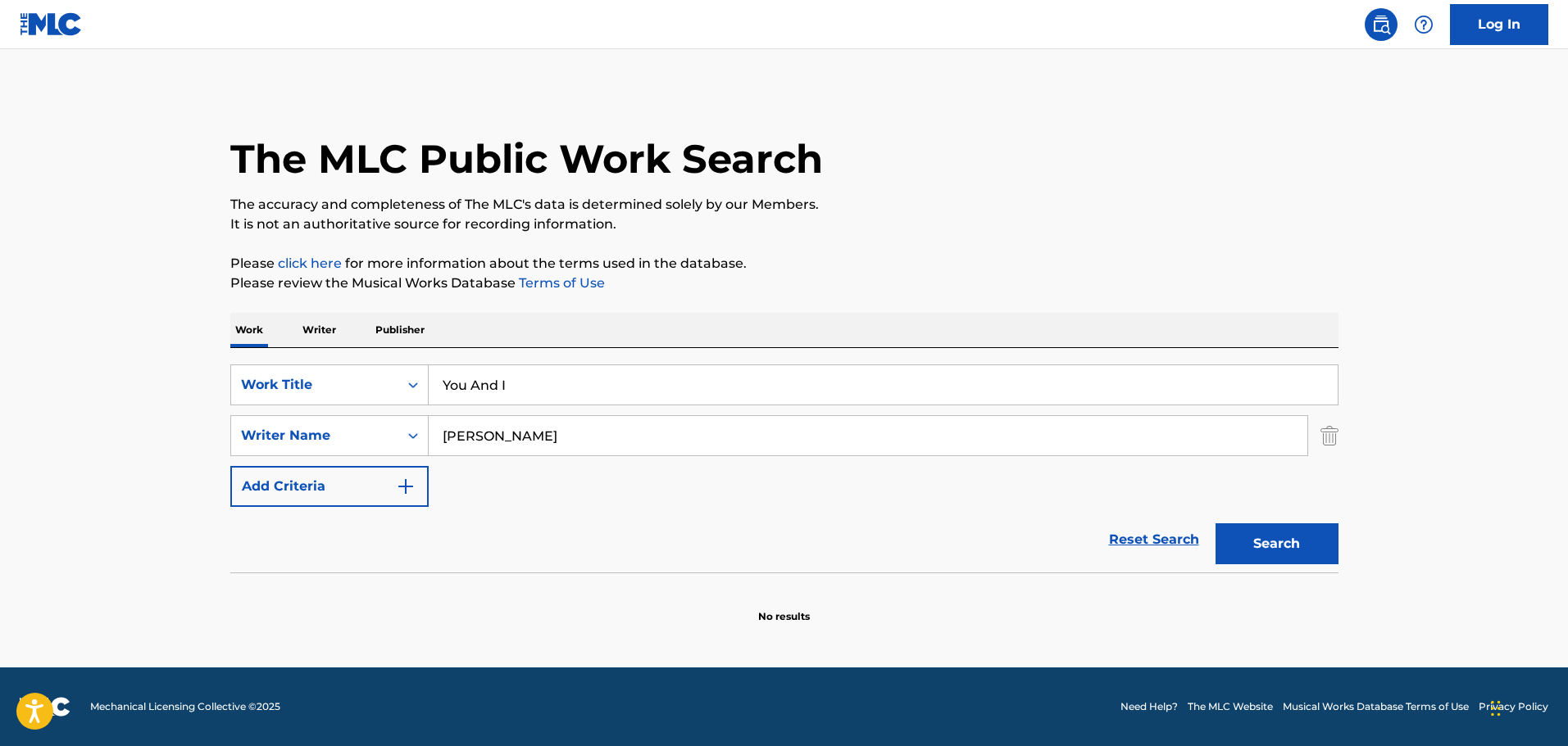
drag, startPoint x: 486, startPoint y: 439, endPoint x: 666, endPoint y: 442, distance: 180.0
click at [666, 442] on input "[PERSON_NAME]" at bounding box center [868, 435] width 879 height 39
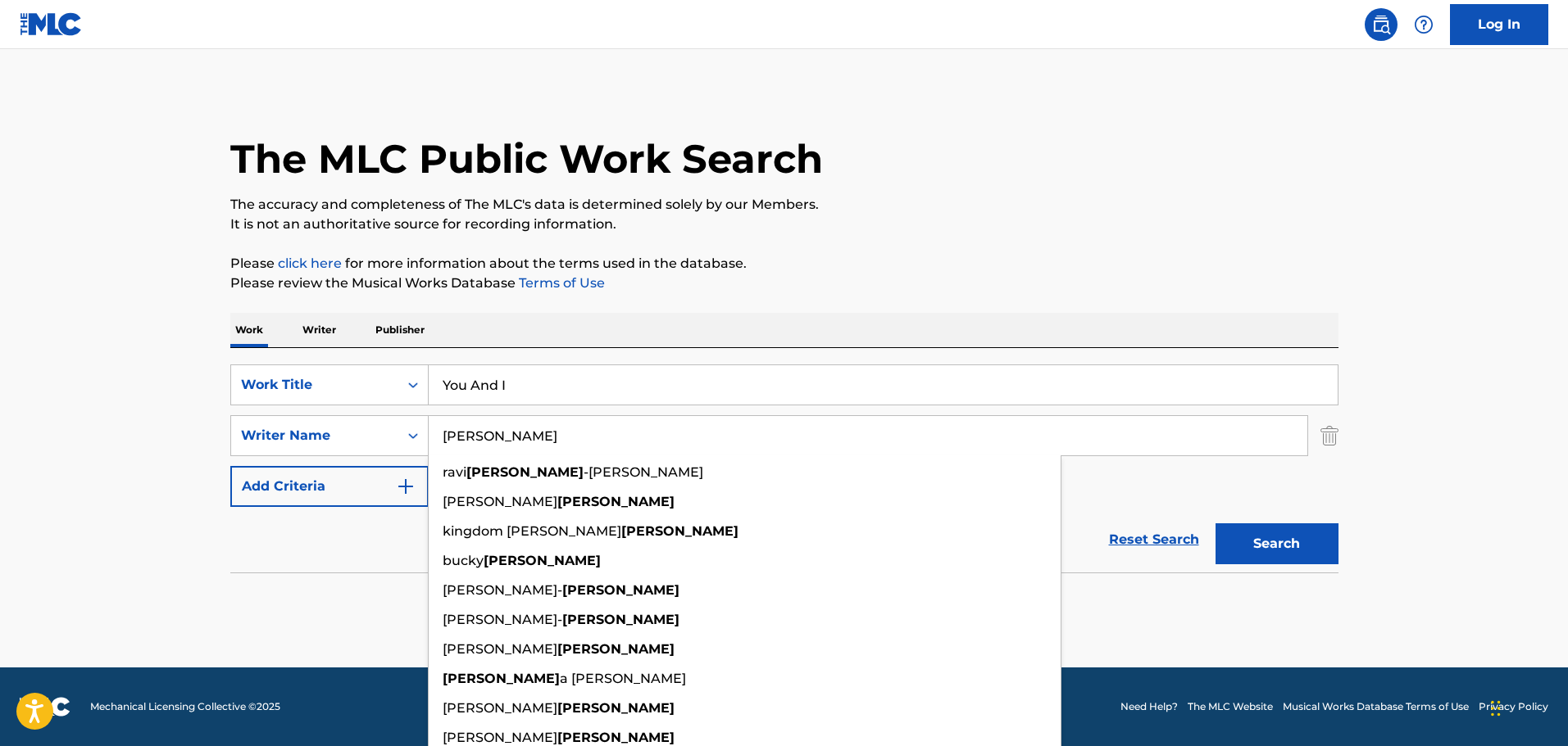
click at [443, 434] on input "[PERSON_NAME]" at bounding box center [868, 435] width 879 height 39
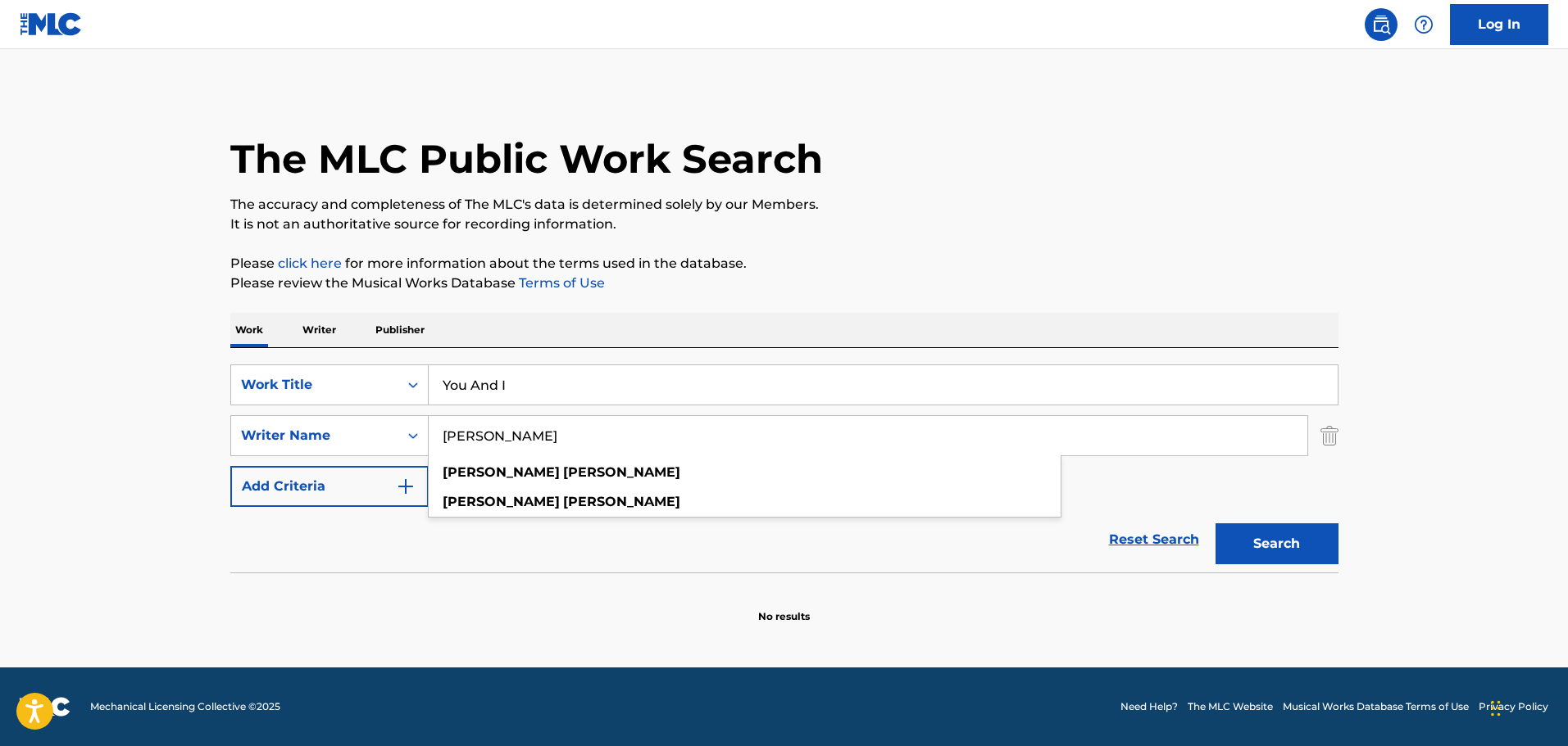
type input "[PERSON_NAME]"
click at [1216, 523] on button "Search" at bounding box center [1277, 543] width 123 height 41
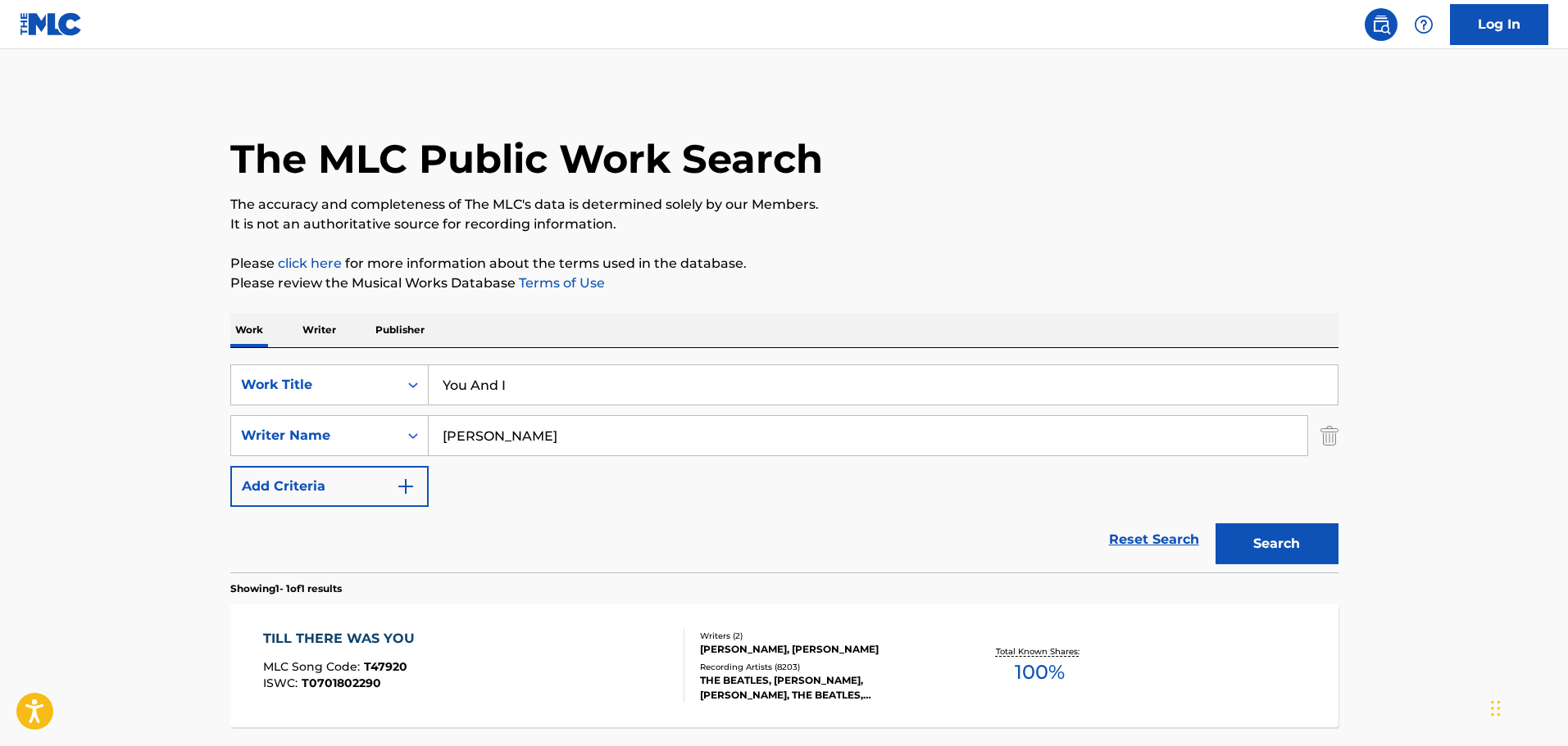
click at [917, 663] on div "Recording Artists ( 8203 )" at bounding box center [823, 667] width 247 height 13
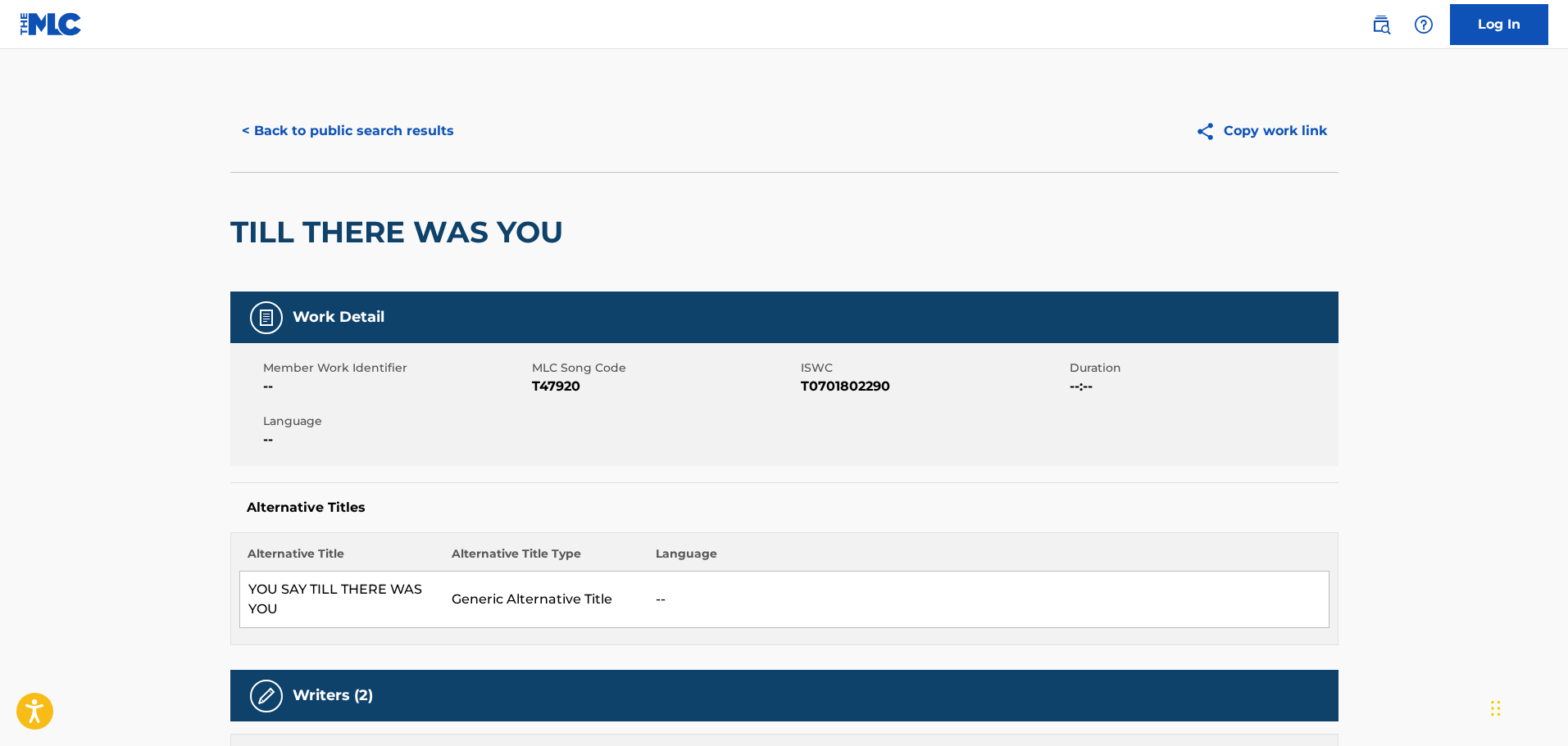
click at [361, 131] on button "< Back to public search results" at bounding box center [348, 130] width 236 height 41
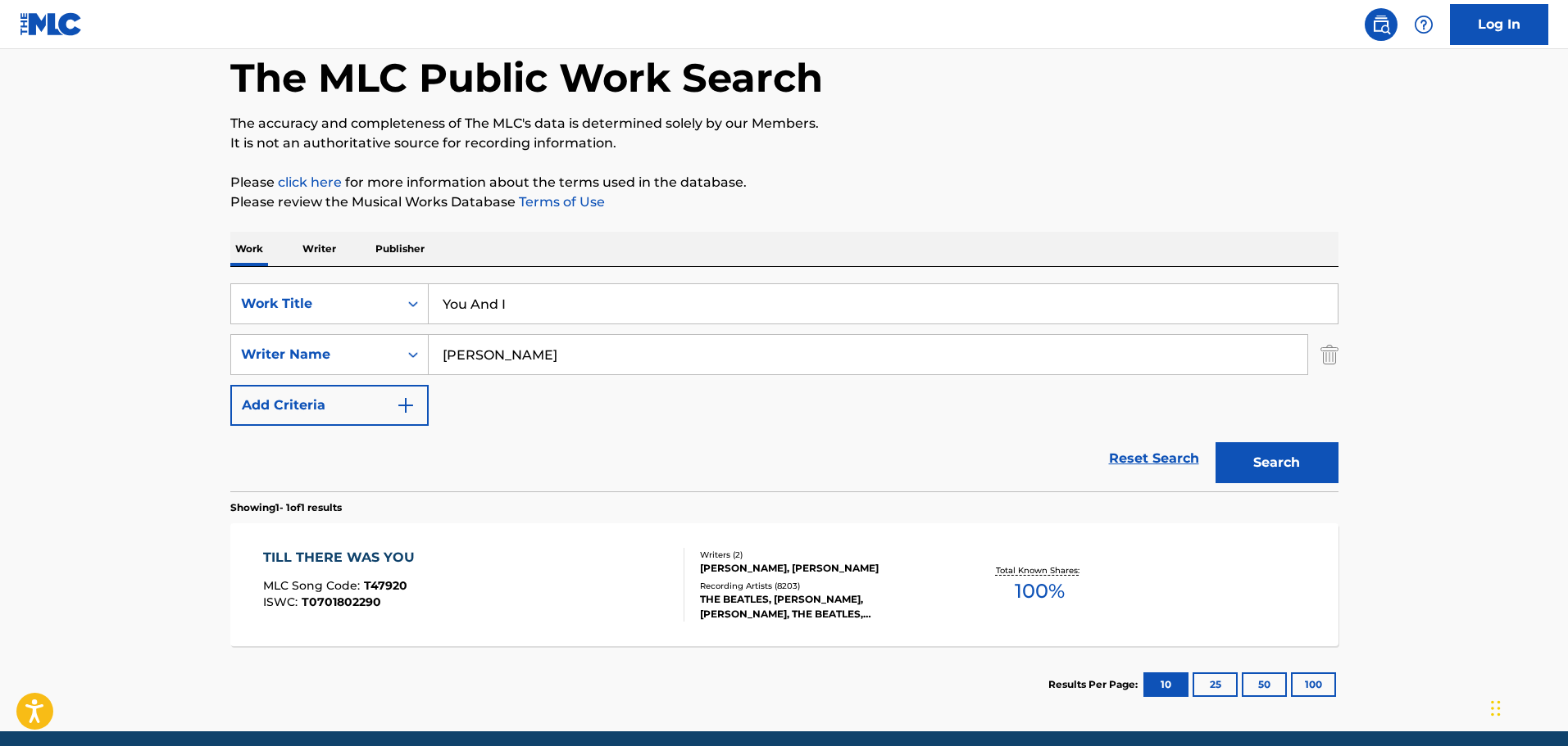
scroll to position [145, 0]
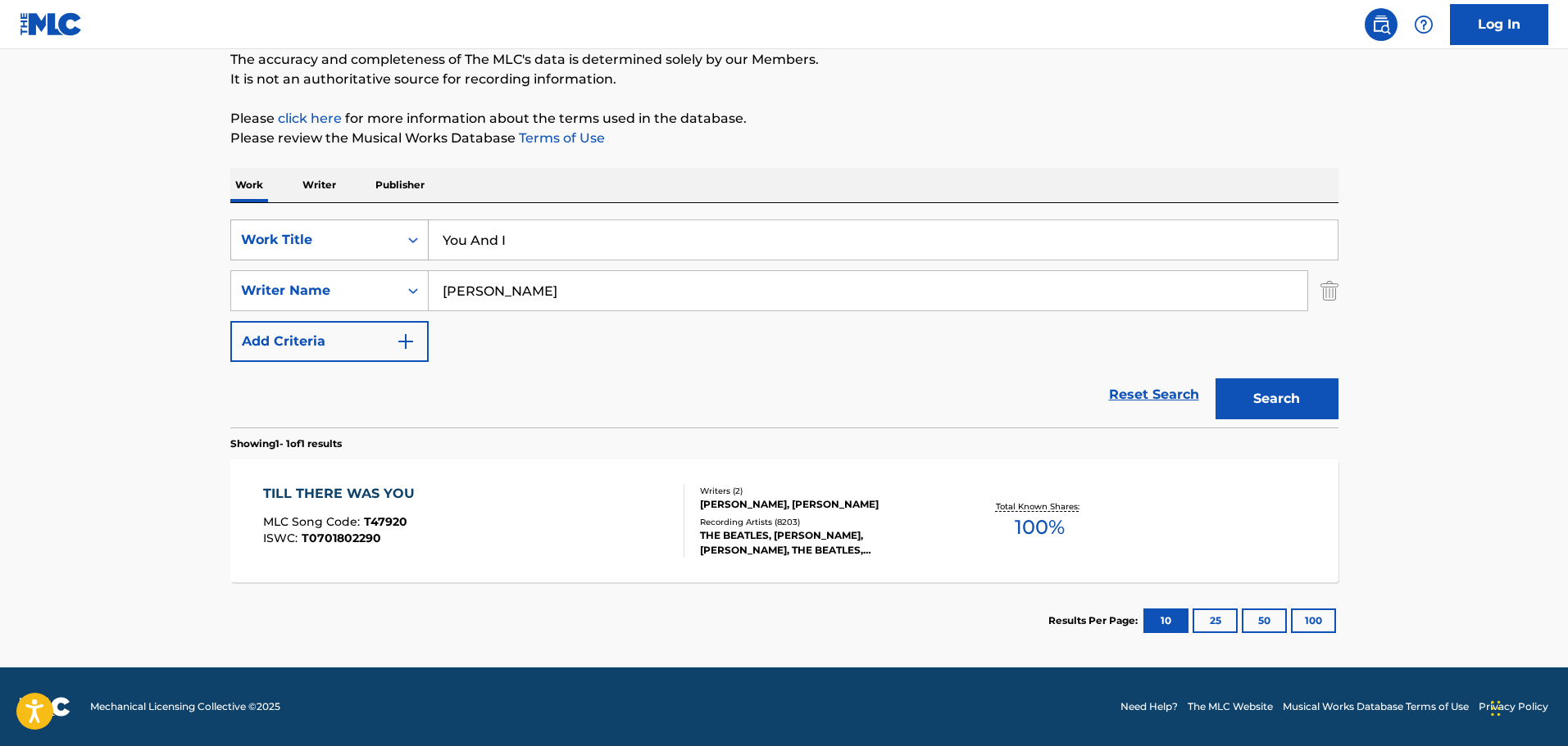
drag, startPoint x: 511, startPoint y: 229, endPoint x: 345, endPoint y: 232, distance: 166.0
click at [344, 231] on div "SearchWithCriteria4a8af7e3-0272-4321-b587-aa459cc04750 Work Title You And I" at bounding box center [784, 239] width 1108 height 41
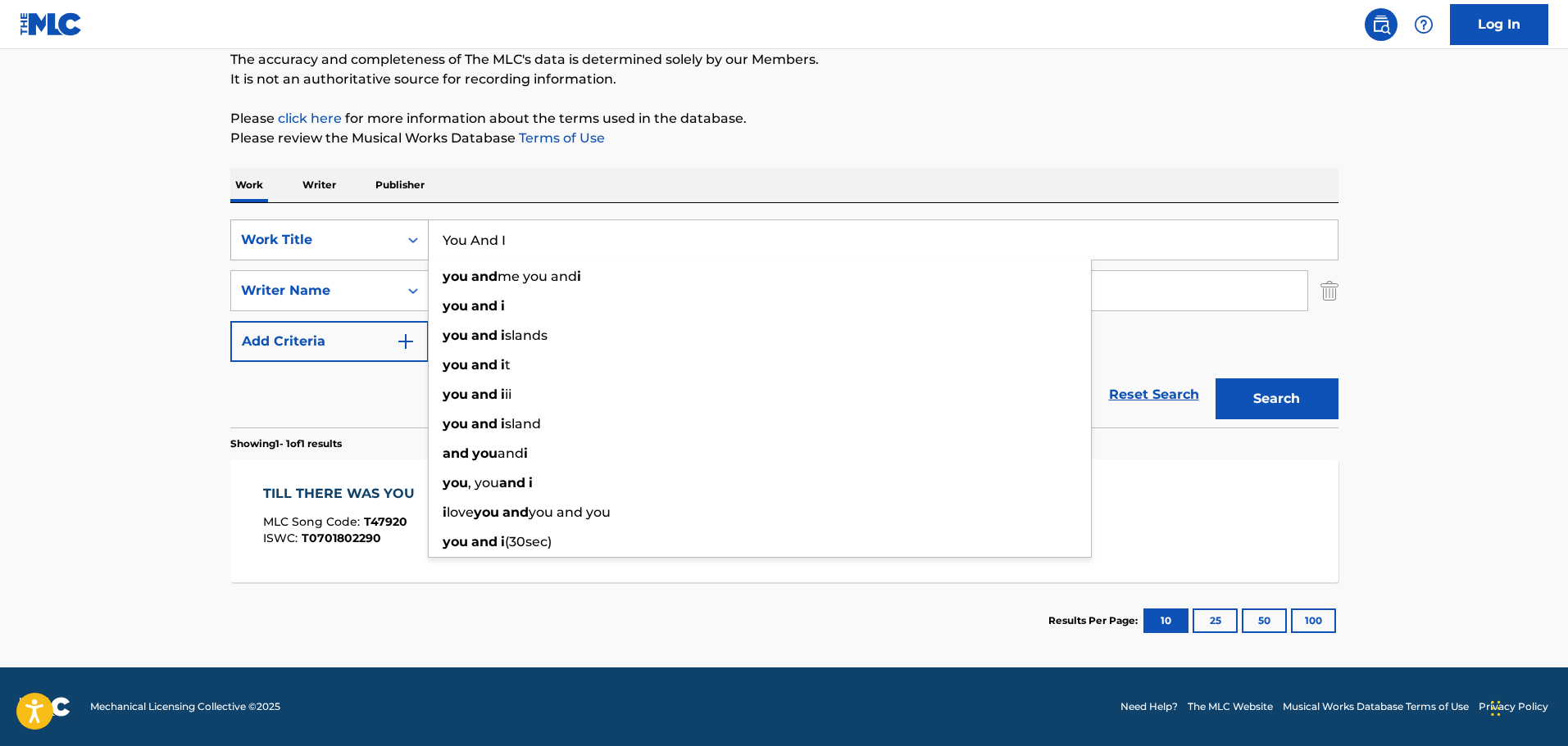
paste input "And the Angels Sing"
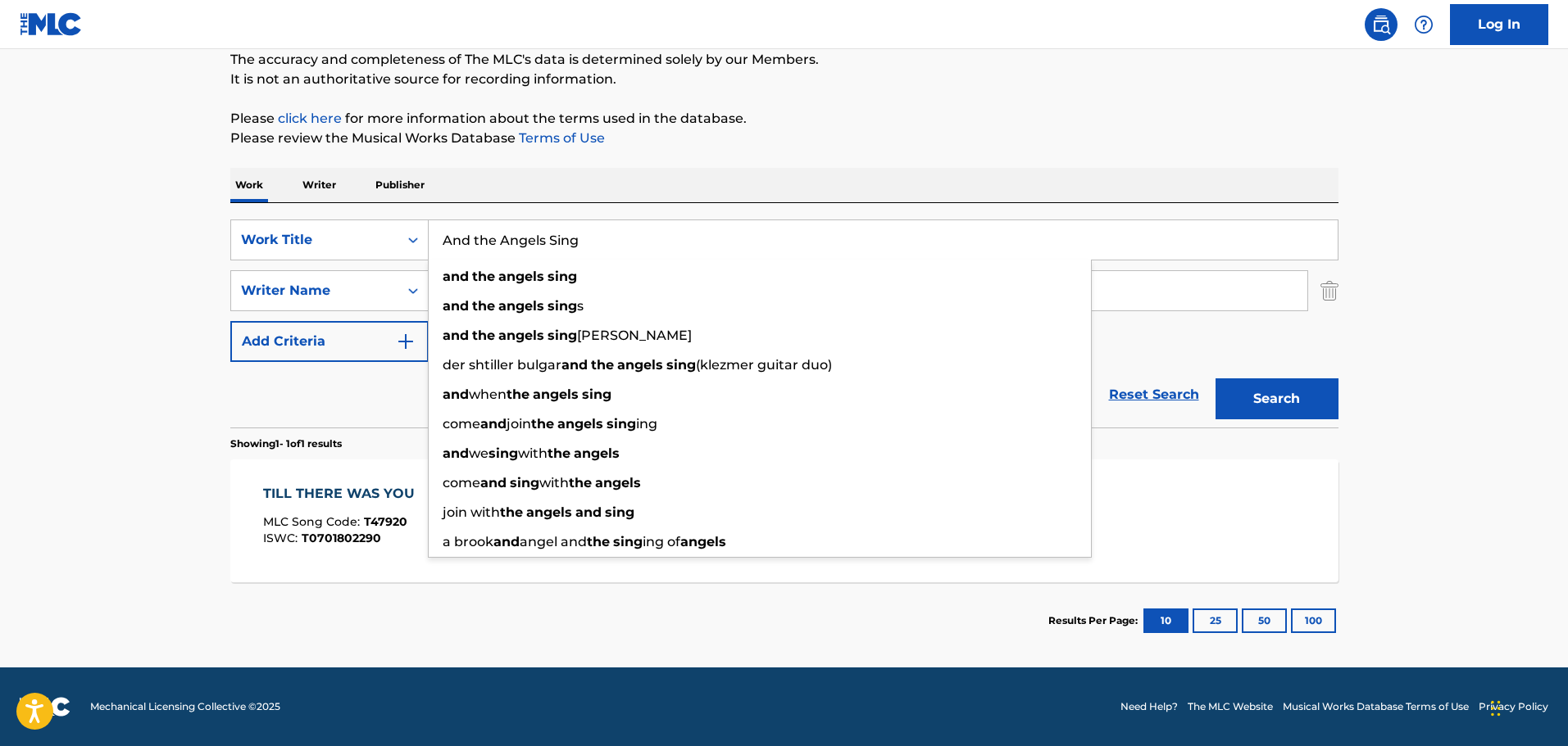
type input "And the Angels Sing"
click at [94, 276] on main "The MLC Public Work Search The accuracy and completeness of The MLC's data is d…" at bounding box center [784, 285] width 1568 height 763
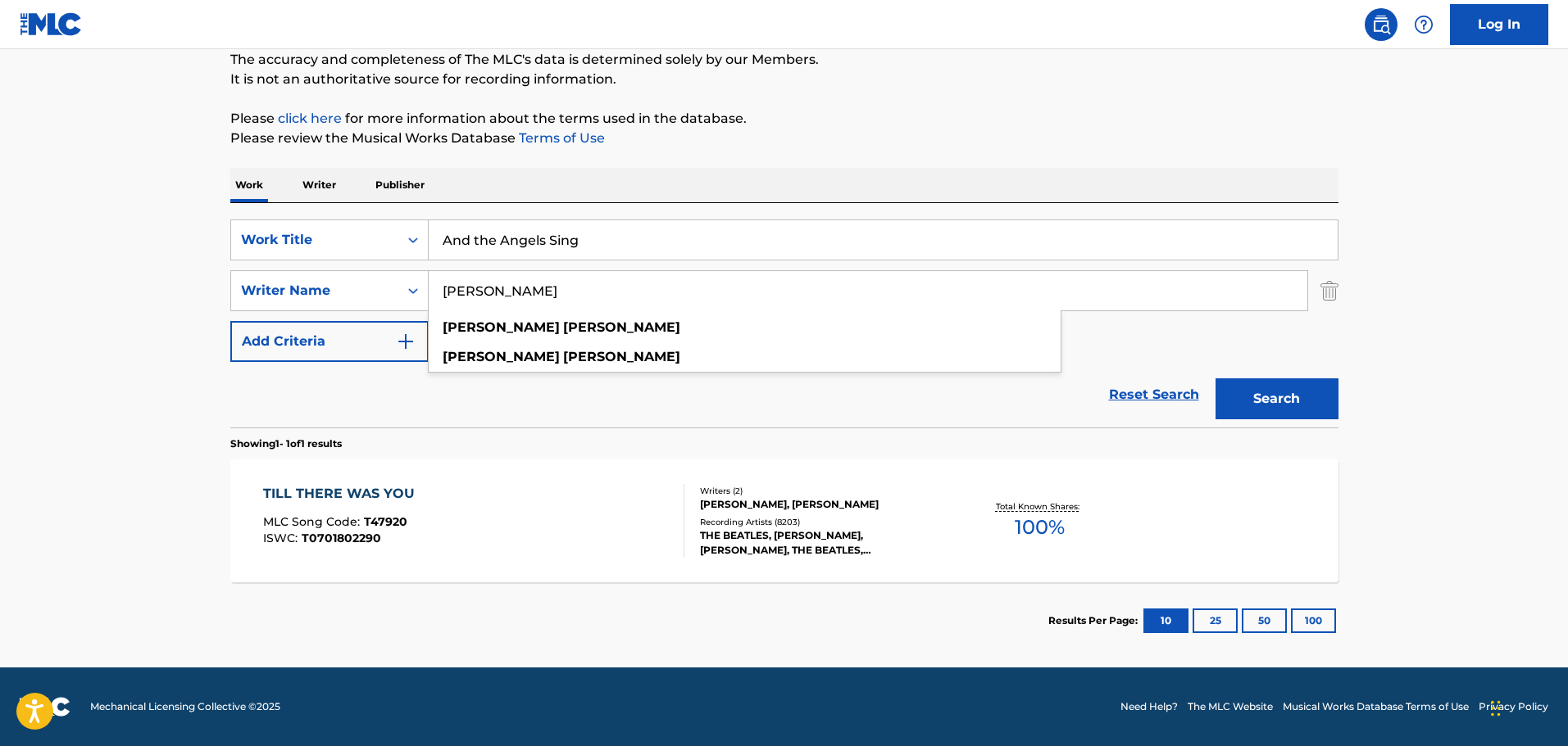
drag, startPoint x: 594, startPoint y: 288, endPoint x: 207, endPoint y: 288, distance: 387.0
click at [207, 288] on main "The MLC Public Work Search The accuracy and completeness of The MLC's data is d…" at bounding box center [784, 285] width 1568 height 763
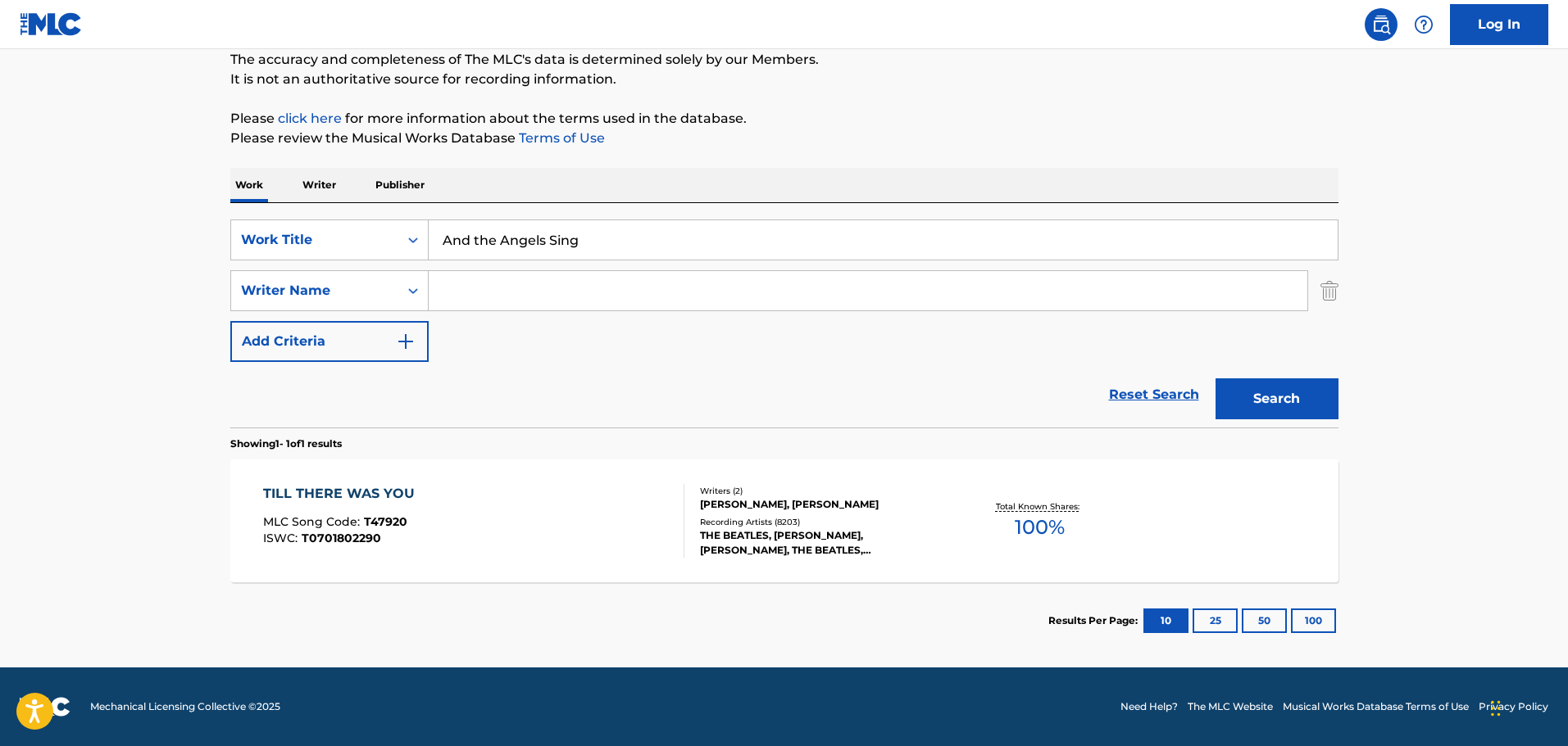
click at [1302, 403] on button "Search" at bounding box center [1277, 398] width 123 height 41
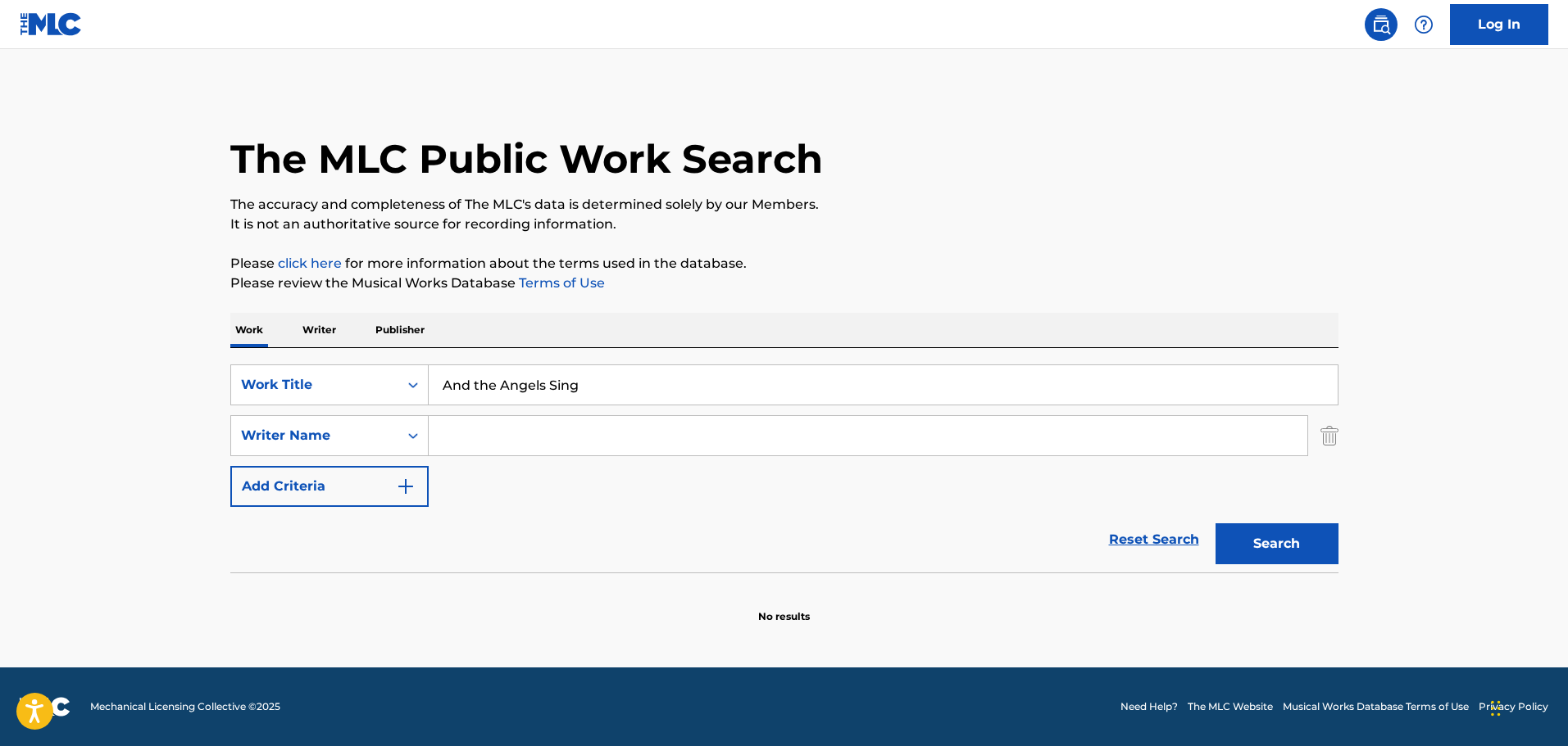
scroll to position [0, 0]
